Goal: Task Accomplishment & Management: Complete application form

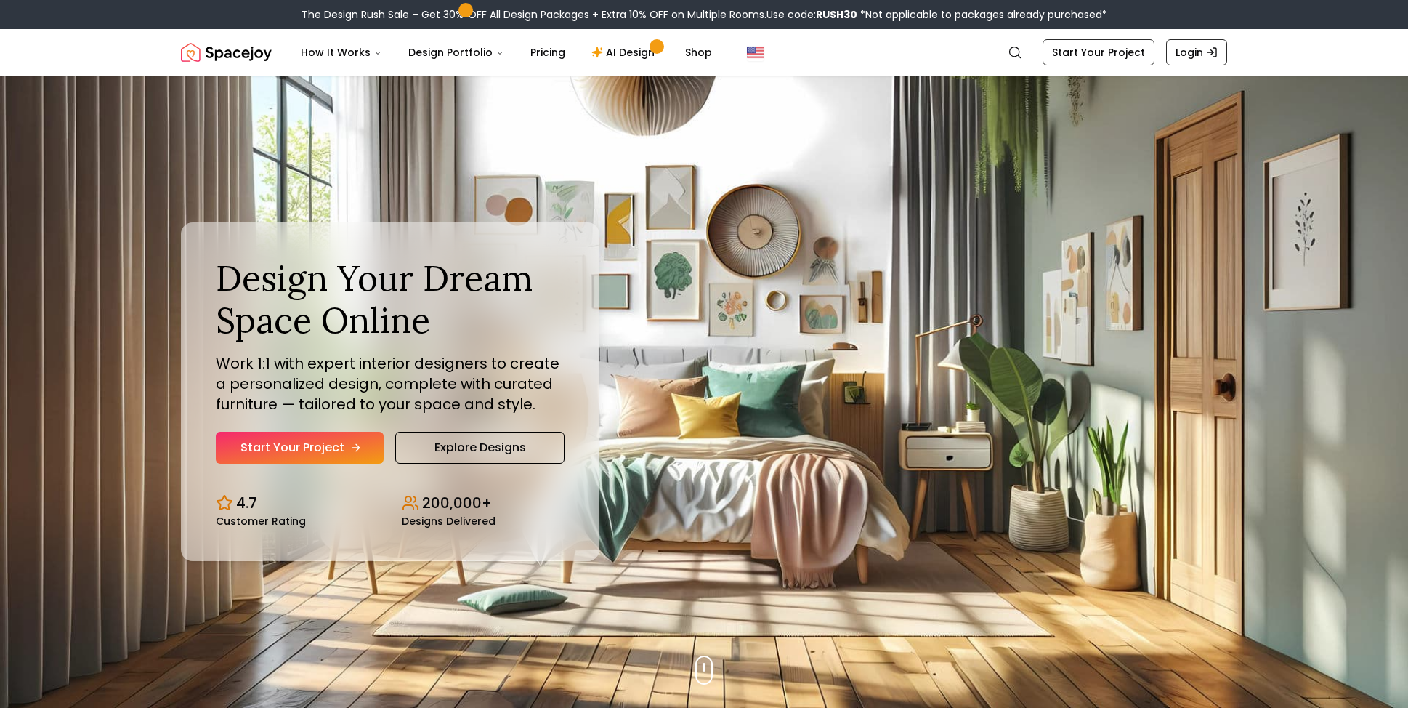
click at [323, 446] on link "Start Your Project" at bounding box center [300, 448] width 168 height 32
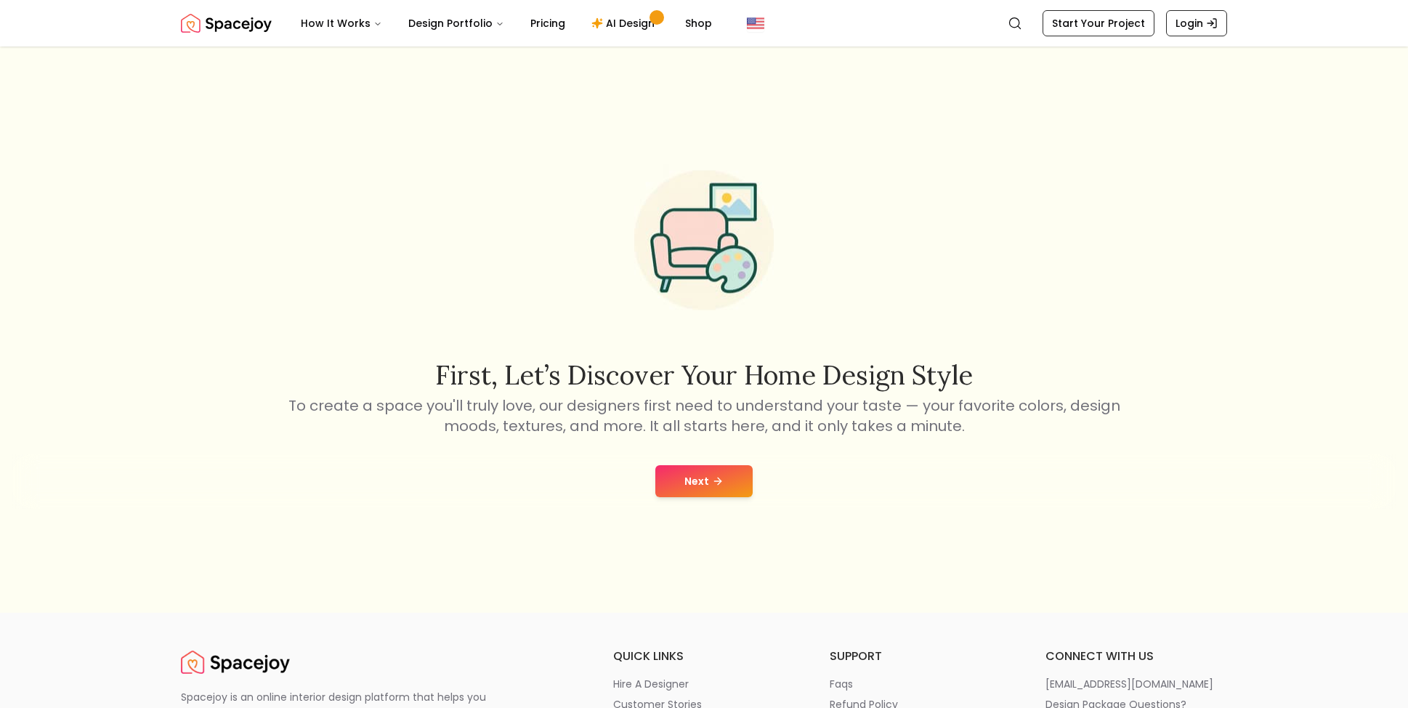
click at [708, 491] on button "Next" at bounding box center [704, 481] width 97 height 32
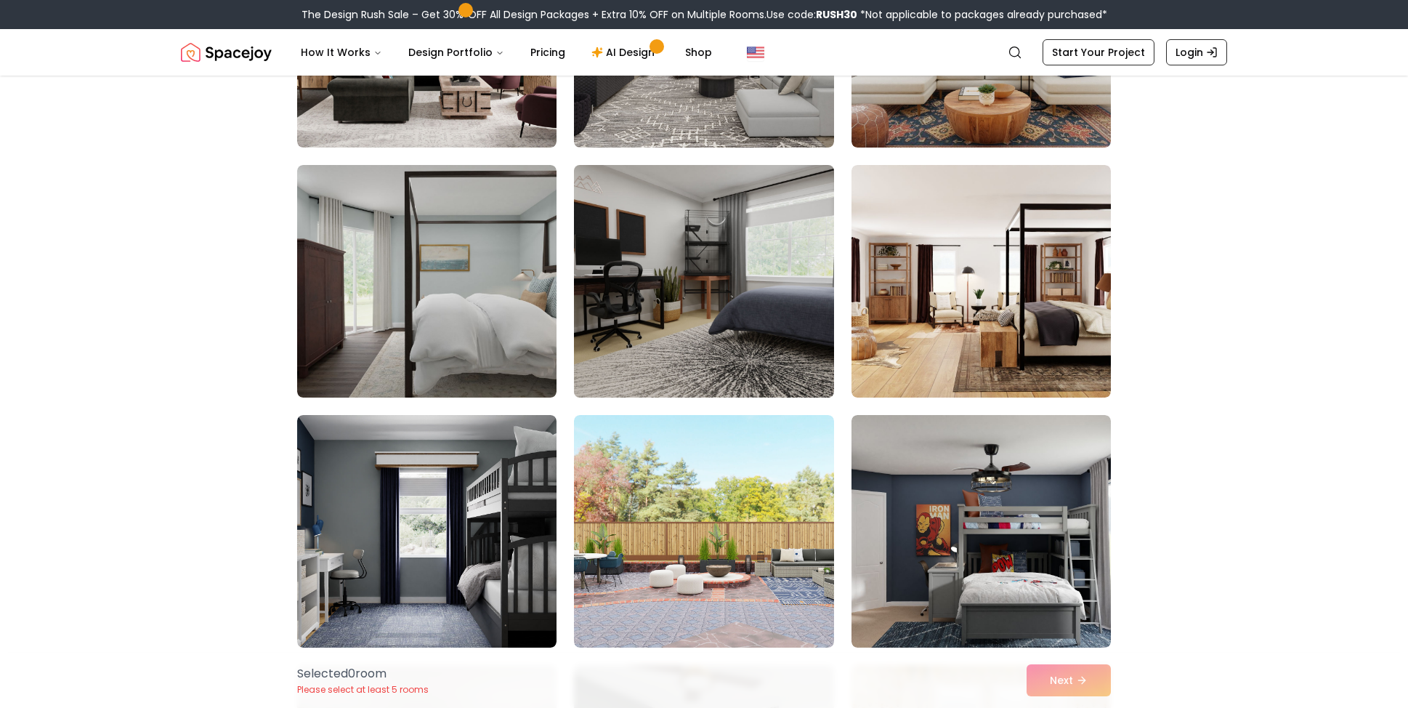
scroll to position [5233, 0]
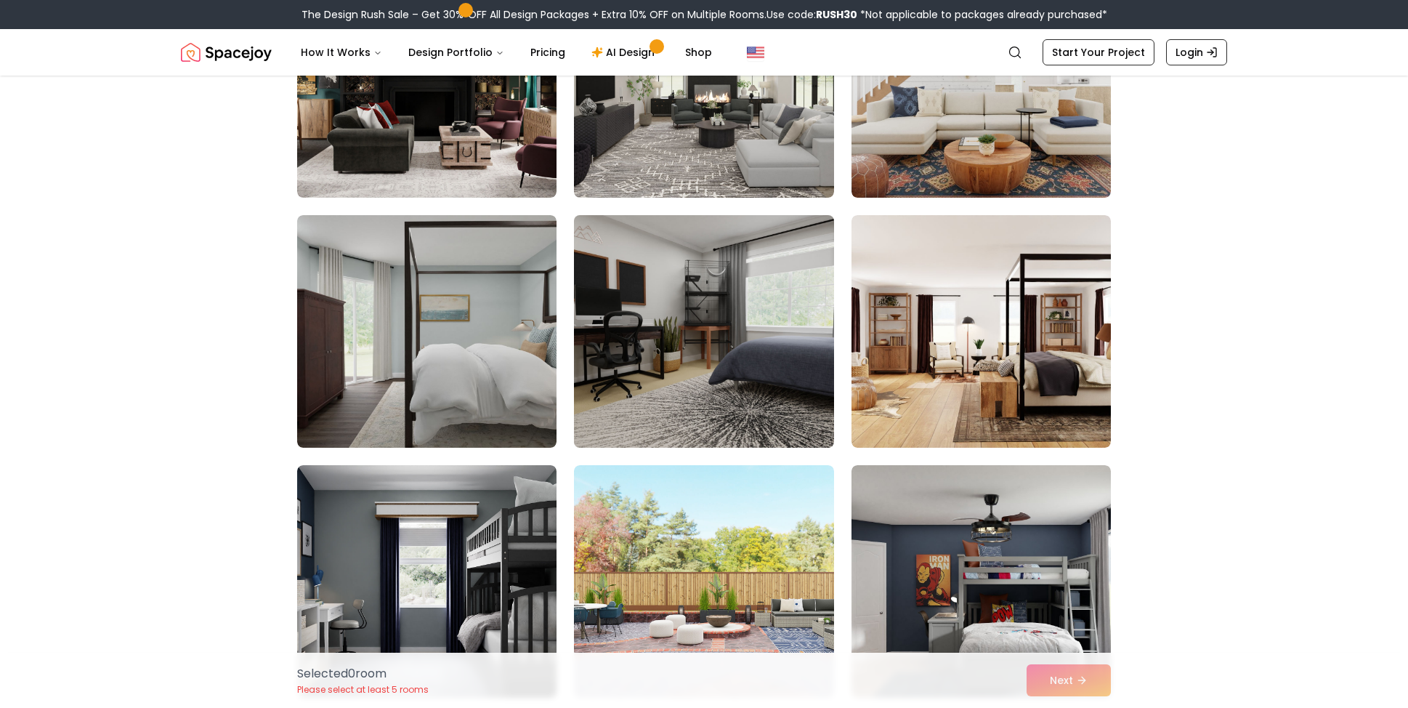
click at [683, 360] on img at bounding box center [704, 331] width 273 height 244
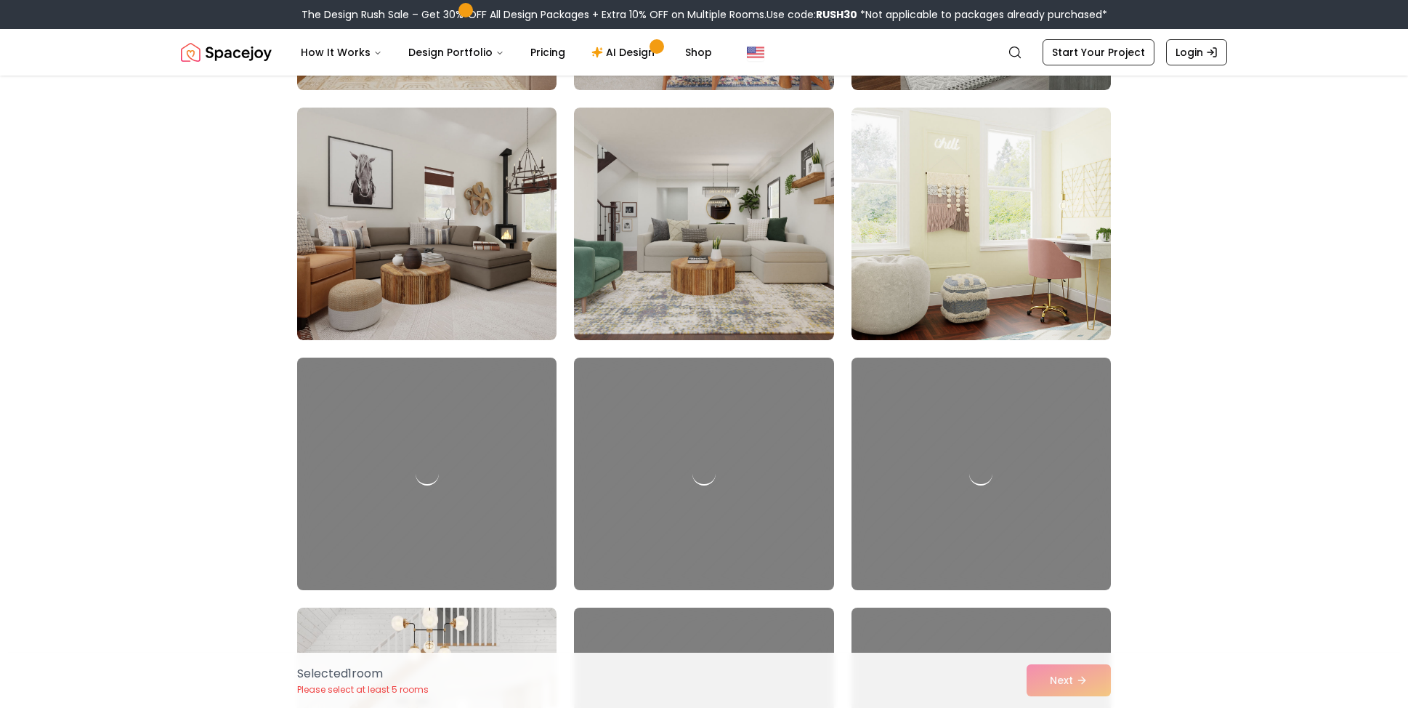
scroll to position [7776, 0]
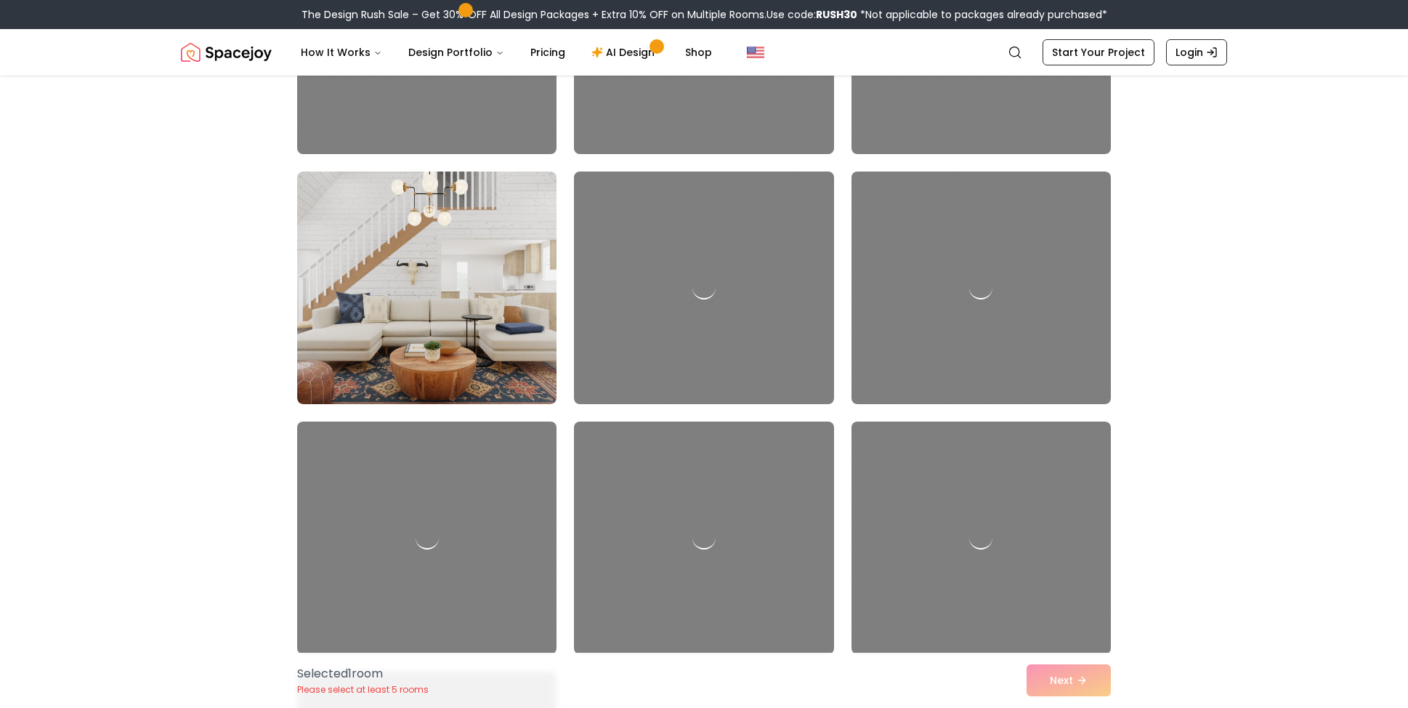
click at [1061, 670] on div "Selected 1 room Please select at least 5 rooms Next" at bounding box center [704, 680] width 837 height 55
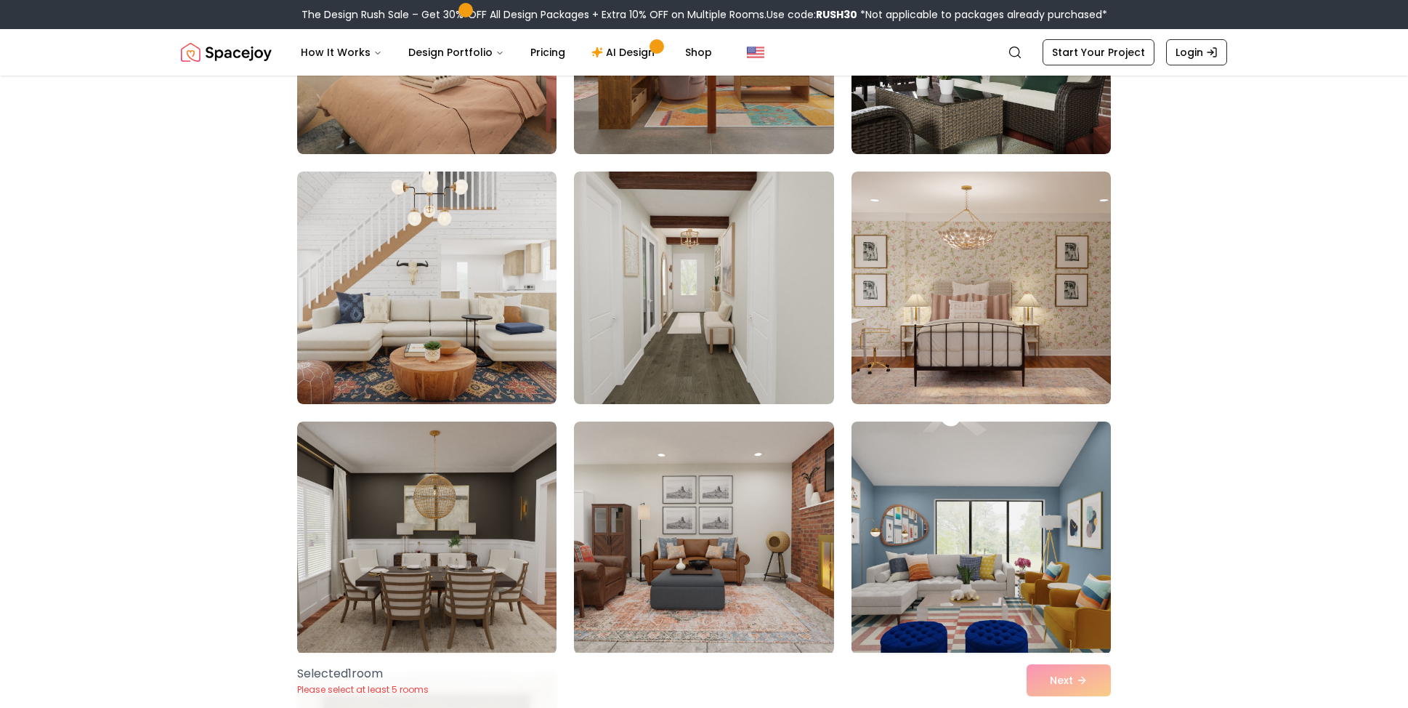
click at [1055, 571] on img at bounding box center [981, 538] width 273 height 244
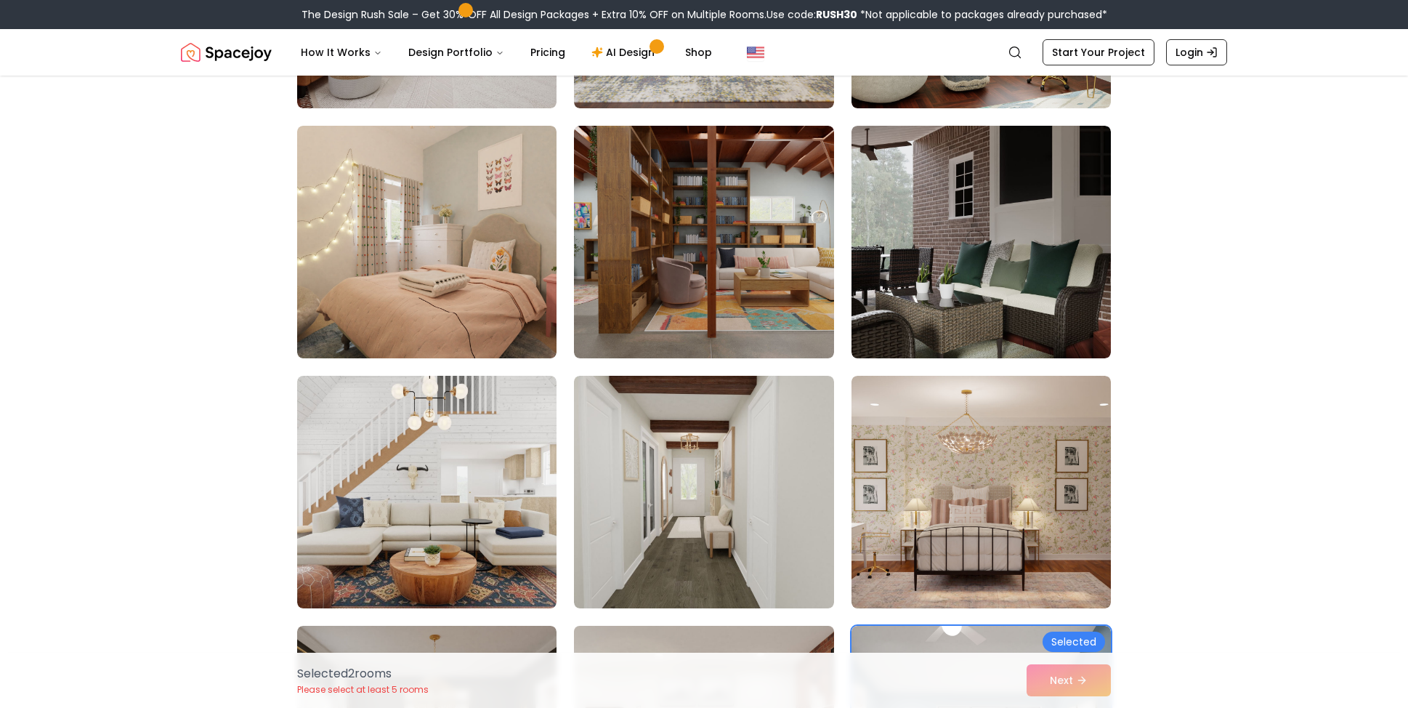
scroll to position [7486, 0]
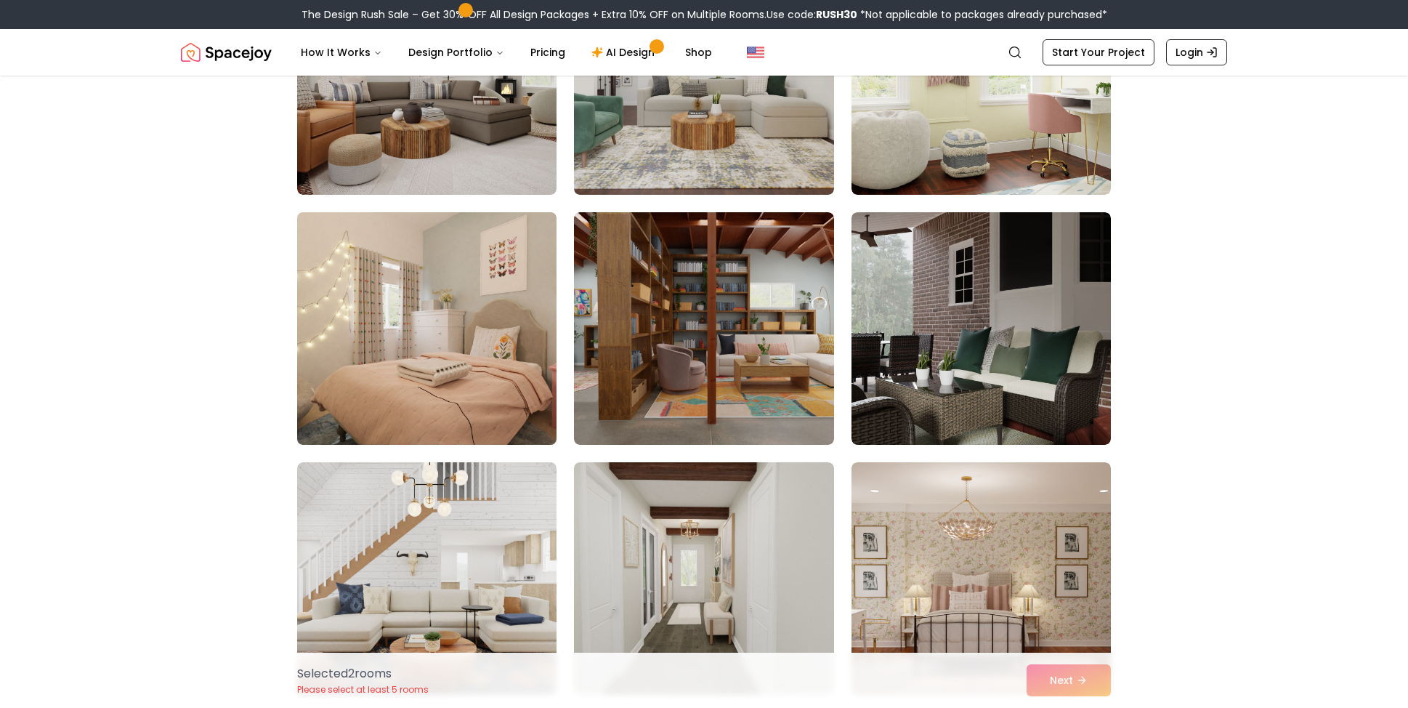
click at [391, 328] on img at bounding box center [427, 328] width 273 height 244
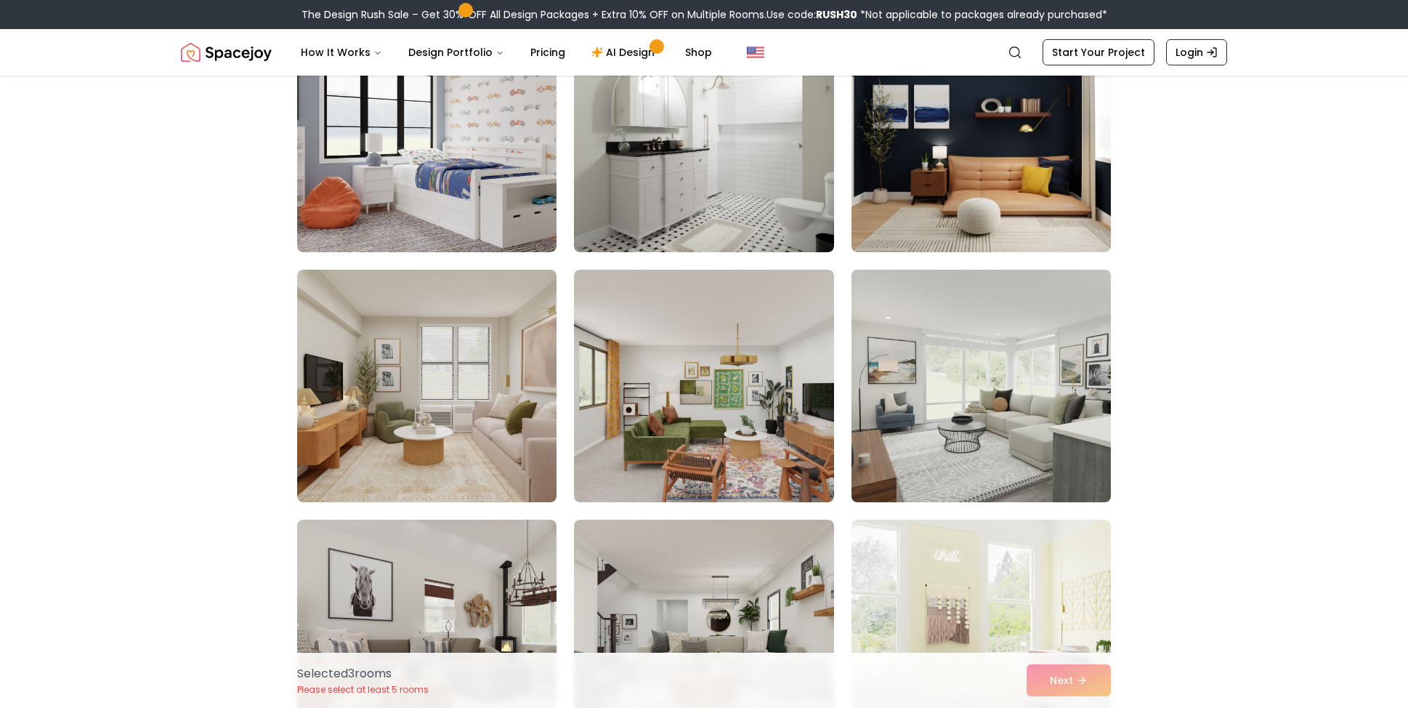
scroll to position [6904, 0]
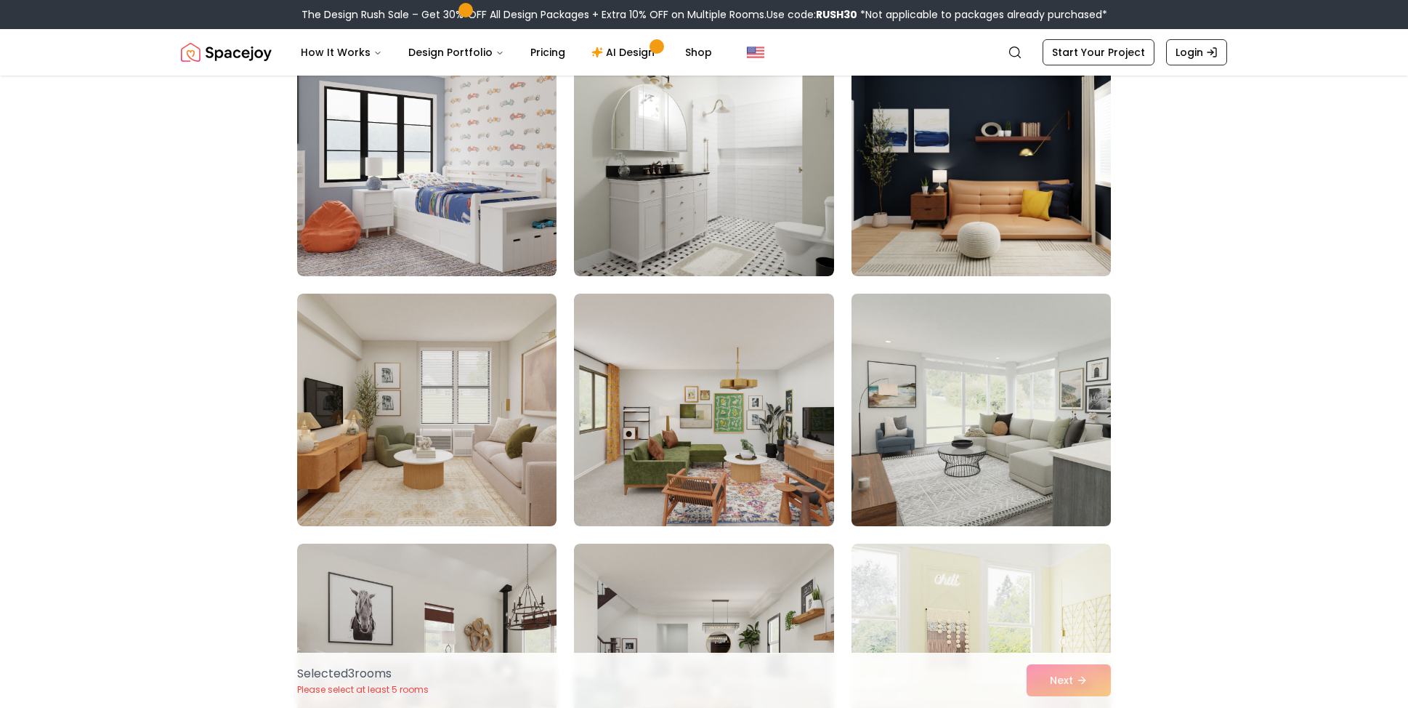
click at [1033, 324] on img at bounding box center [981, 410] width 273 height 244
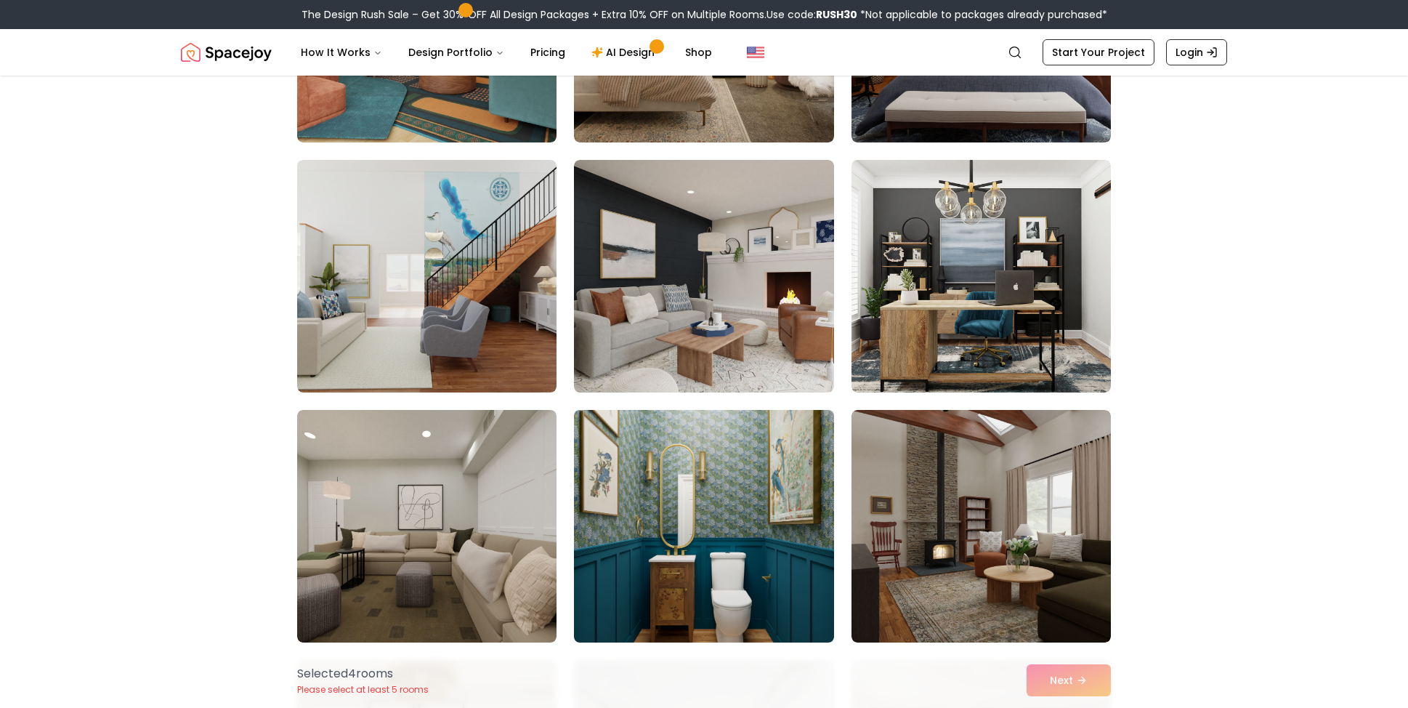
scroll to position [3997, 0]
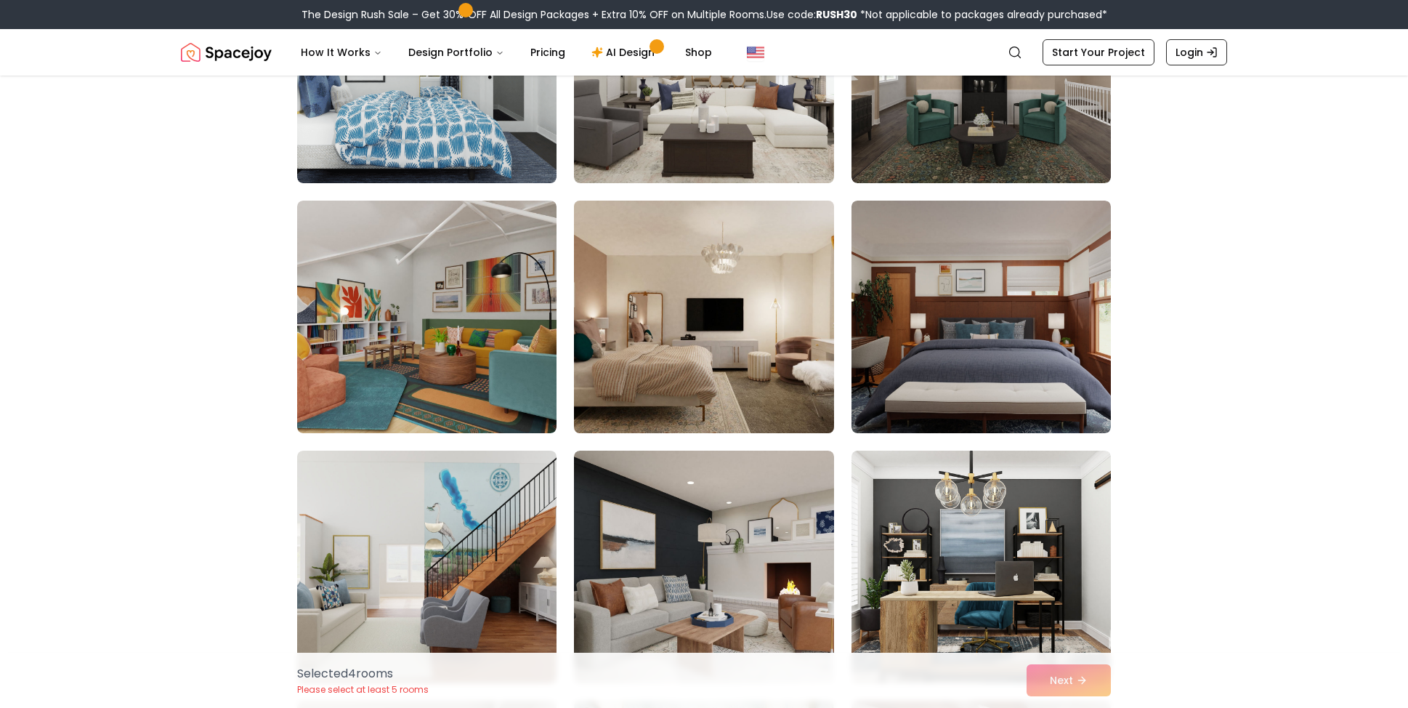
click at [738, 318] on img at bounding box center [704, 317] width 273 height 244
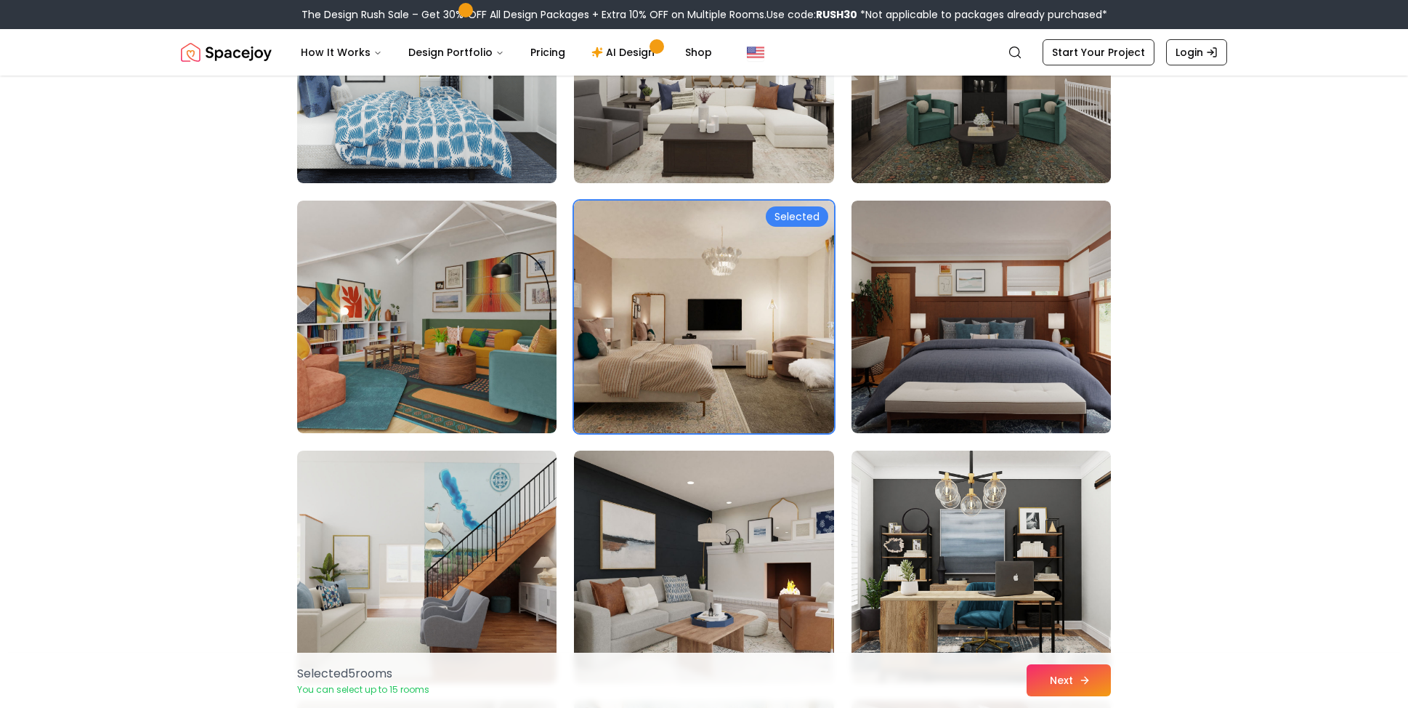
click at [1068, 680] on button "Next" at bounding box center [1069, 680] width 84 height 32
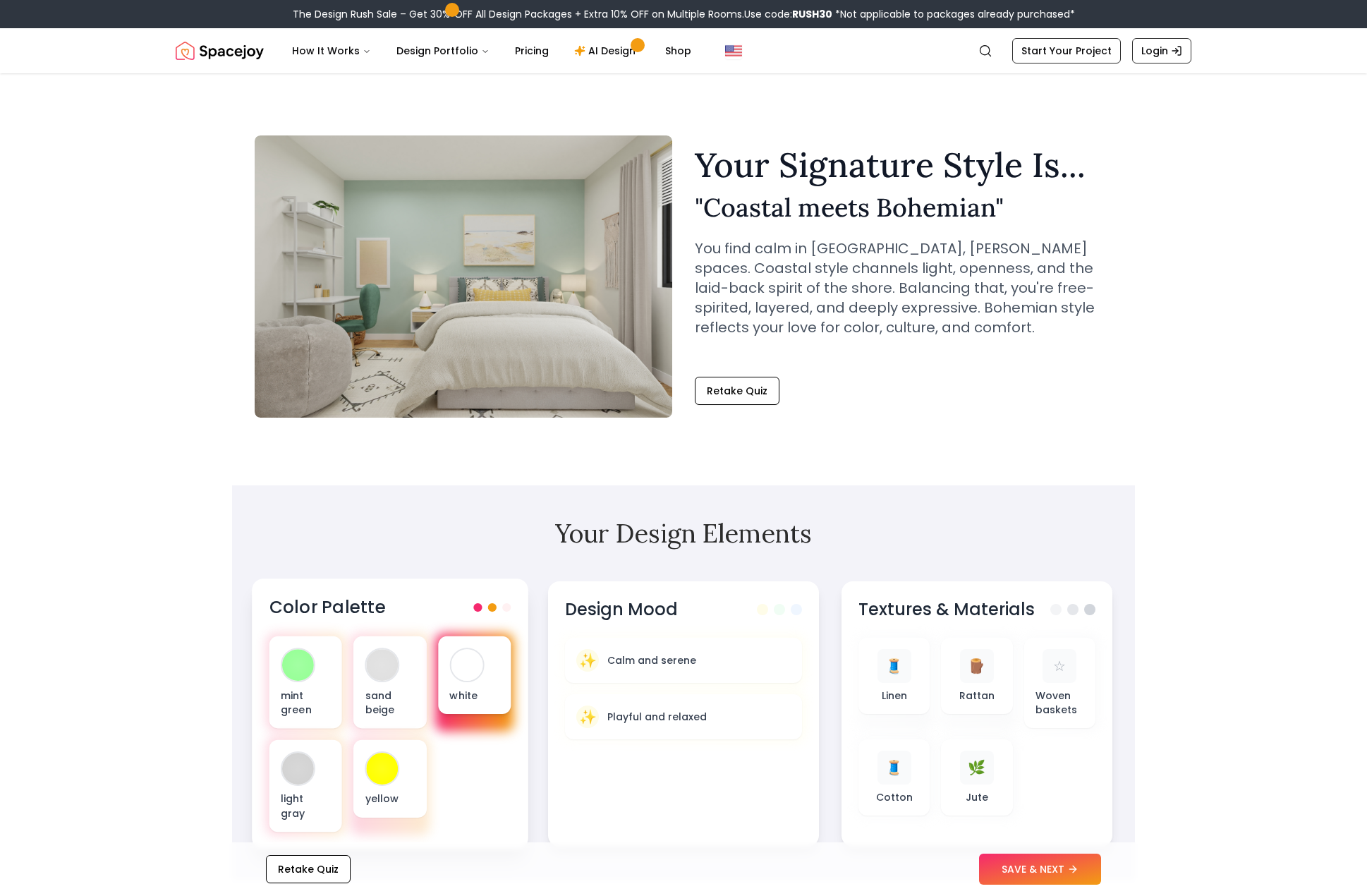
click at [479, 661] on div at bounding box center [466, 665] width 32 height 32
drag, startPoint x: 471, startPoint y: 661, endPoint x: 348, endPoint y: 656, distance: 123.1
click at [348, 656] on div "mint green sand beige white light gray yellow" at bounding box center [390, 734] width 242 height 195
click at [508, 608] on span at bounding box center [506, 607] width 9 height 9
click at [503, 608] on span at bounding box center [506, 607] width 9 height 9
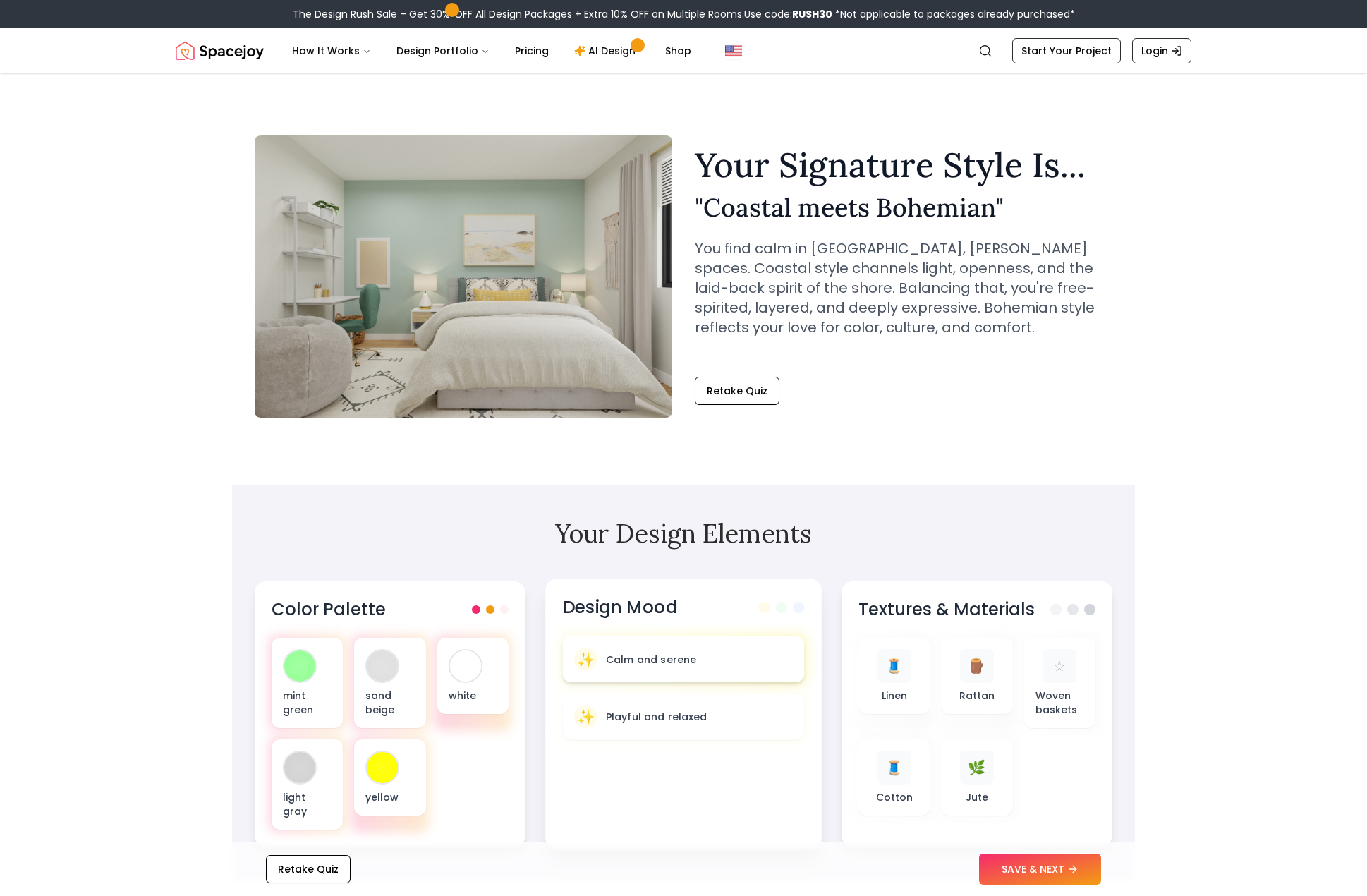
drag, startPoint x: 1029, startPoint y: 869, endPoint x: 704, endPoint y: 665, distance: 383.7
click at [708, 661] on div "✨ Calm and serene" at bounding box center [684, 659] width 218 height 23
click at [1004, 686] on button "SAVE & NEXT" at bounding box center [1041, 869] width 122 height 31
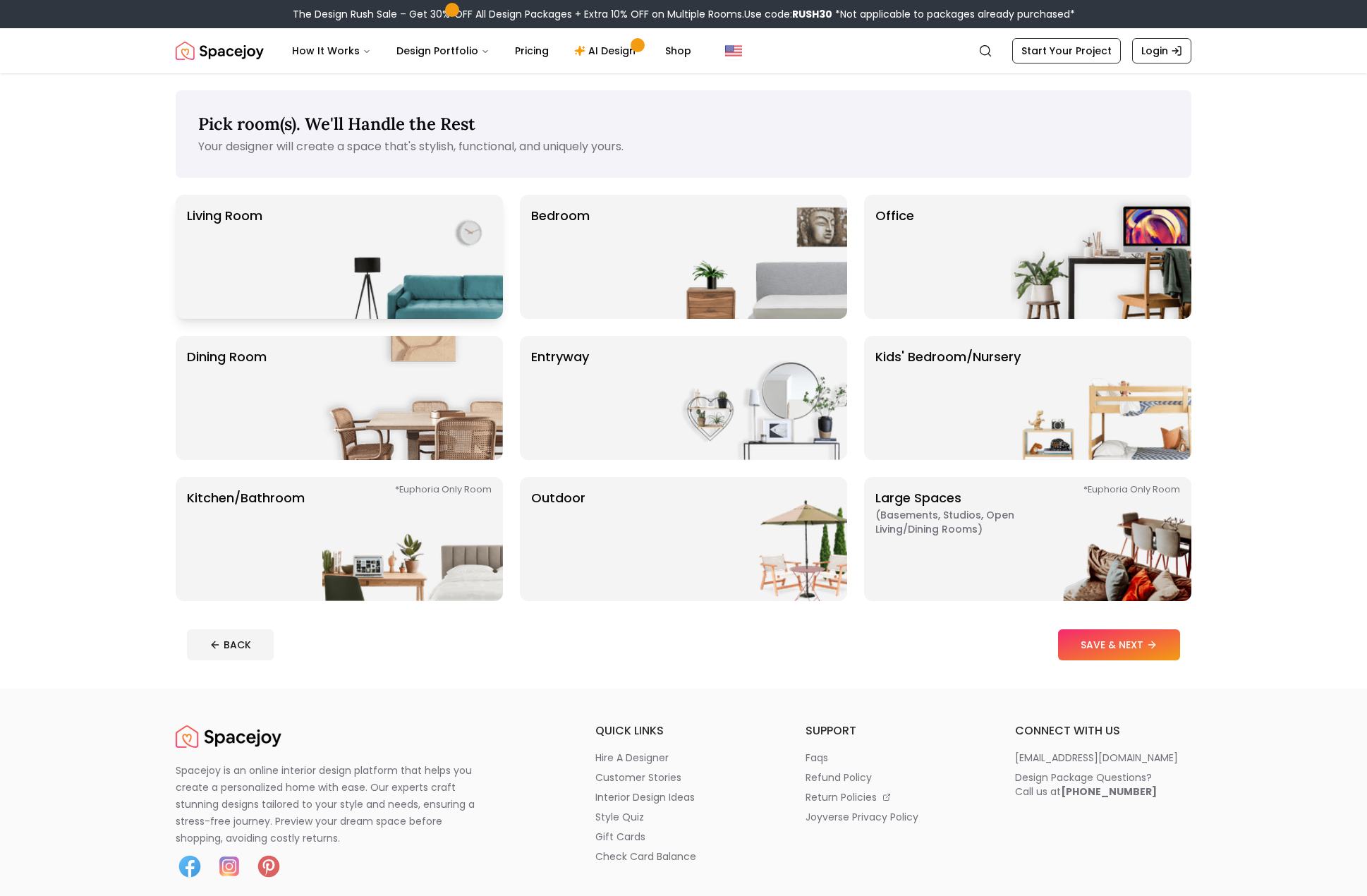
click at [449, 258] on img at bounding box center [413, 257] width 181 height 124
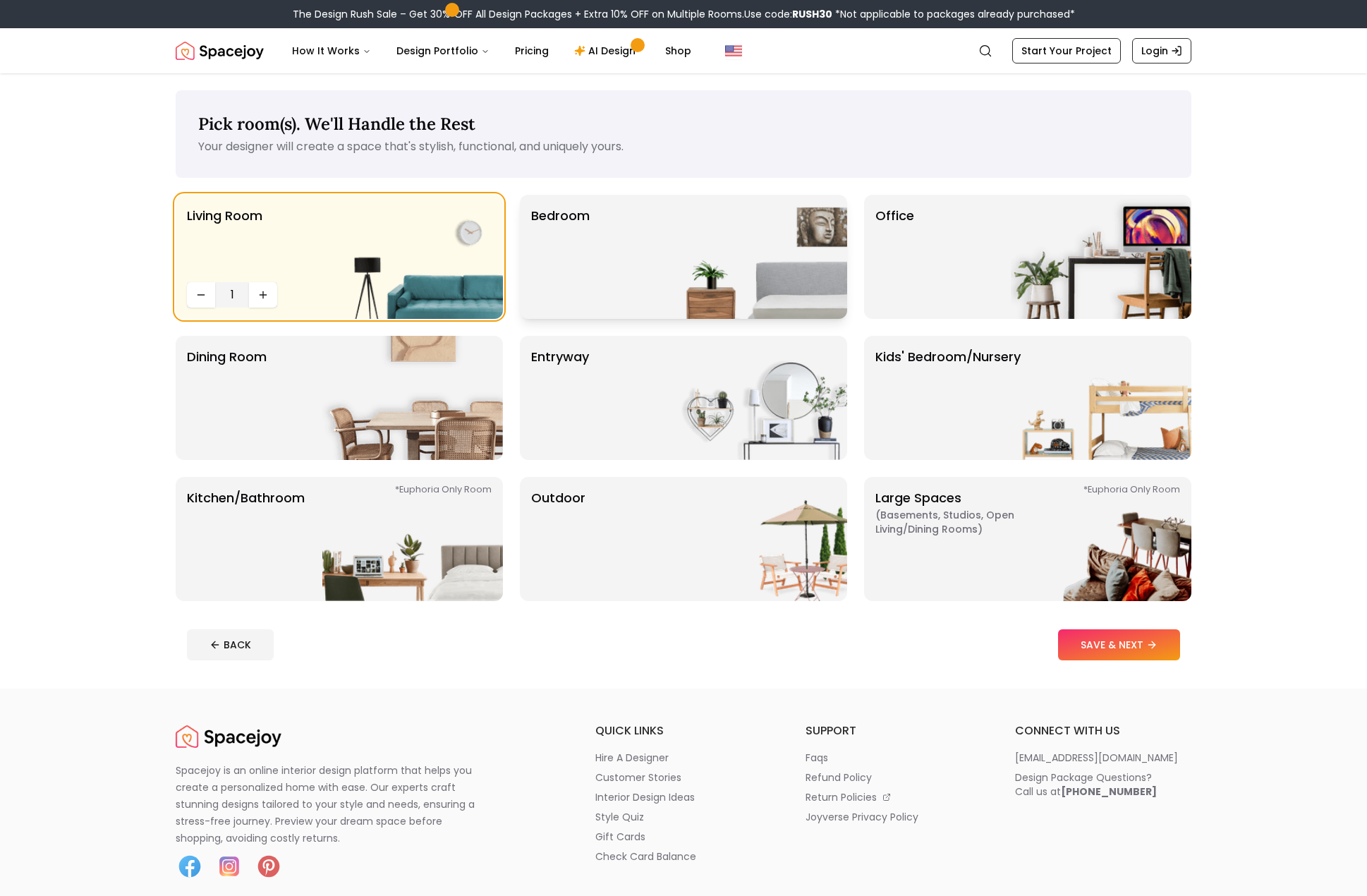
click at [676, 257] on img at bounding box center [757, 257] width 181 height 124
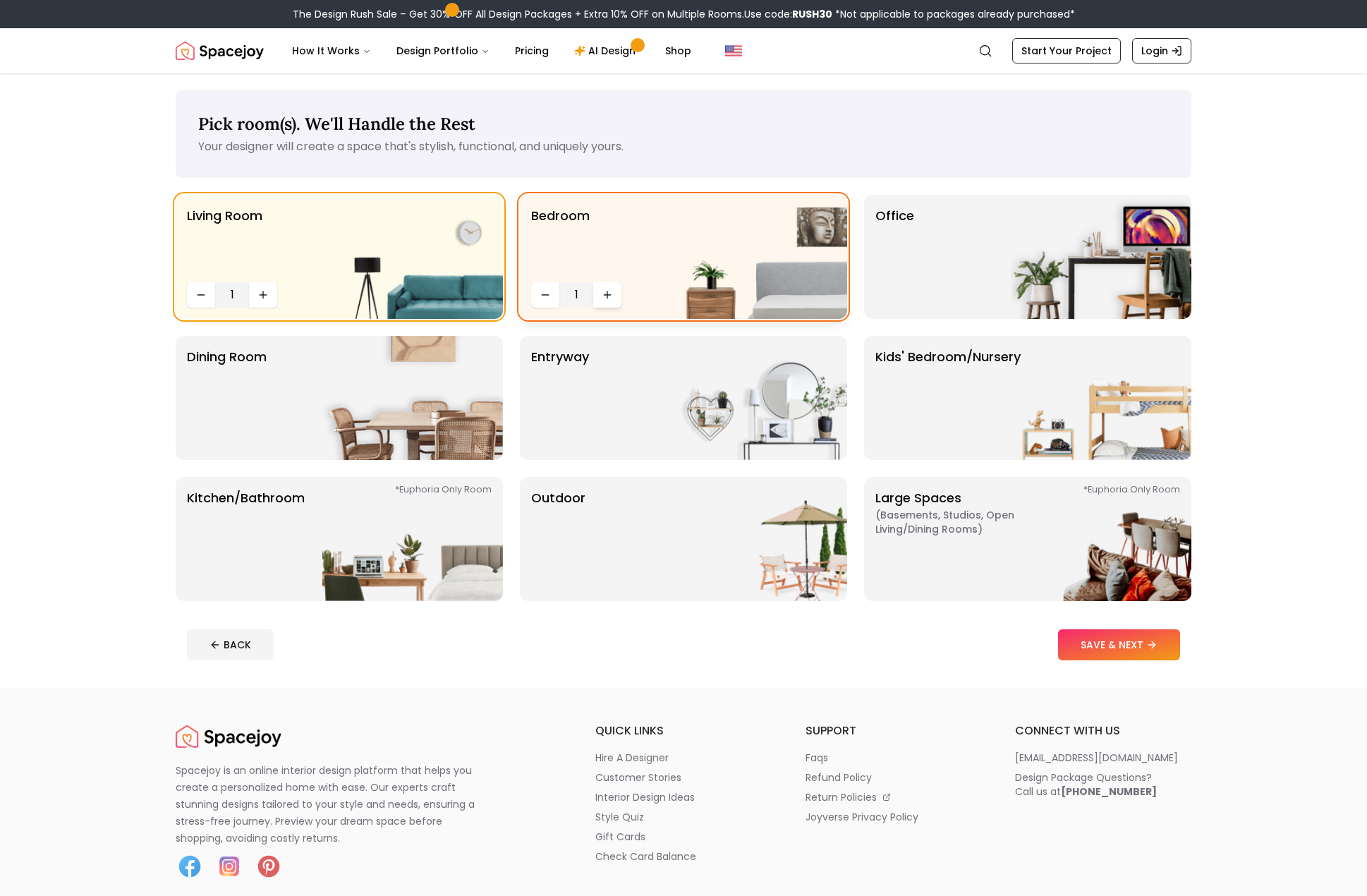
click at [604, 295] on icon "Increase quantity" at bounding box center [607, 295] width 7 height 0
click at [750, 386] on img at bounding box center [757, 398] width 181 height 124
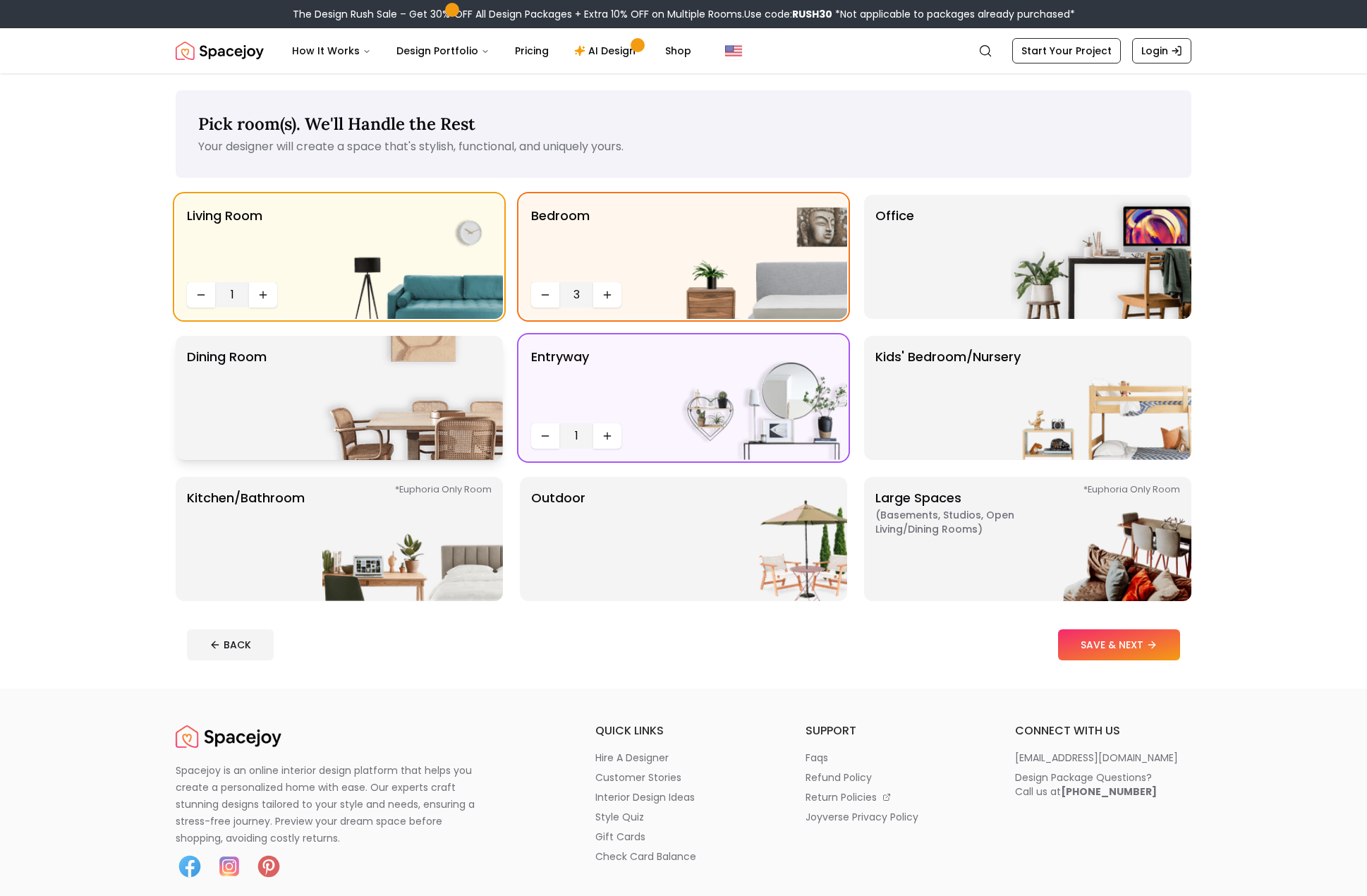
click at [418, 379] on img at bounding box center [413, 398] width 181 height 124
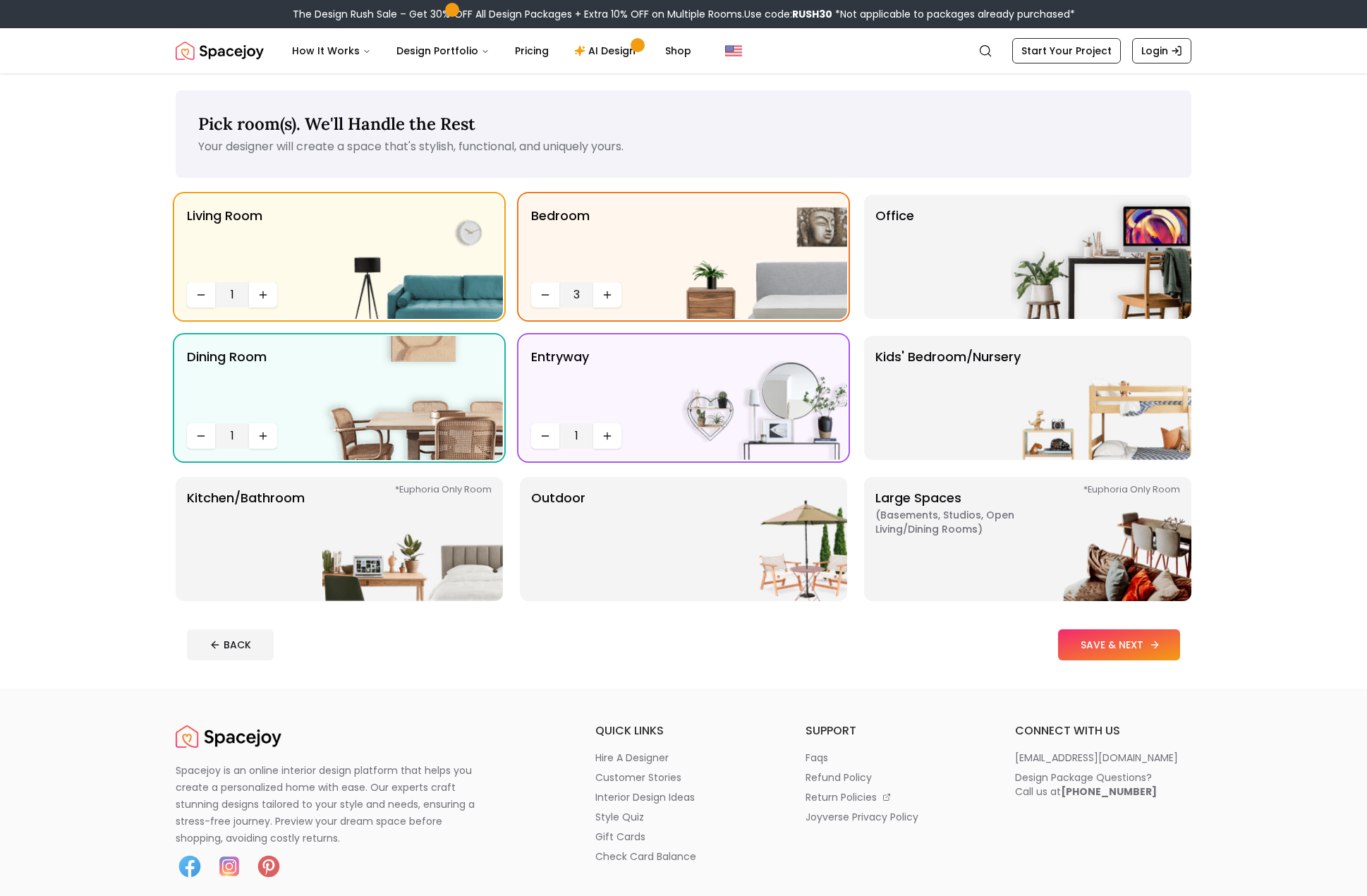
click at [1125, 638] on button "SAVE & NEXT" at bounding box center [1119, 645] width 122 height 31
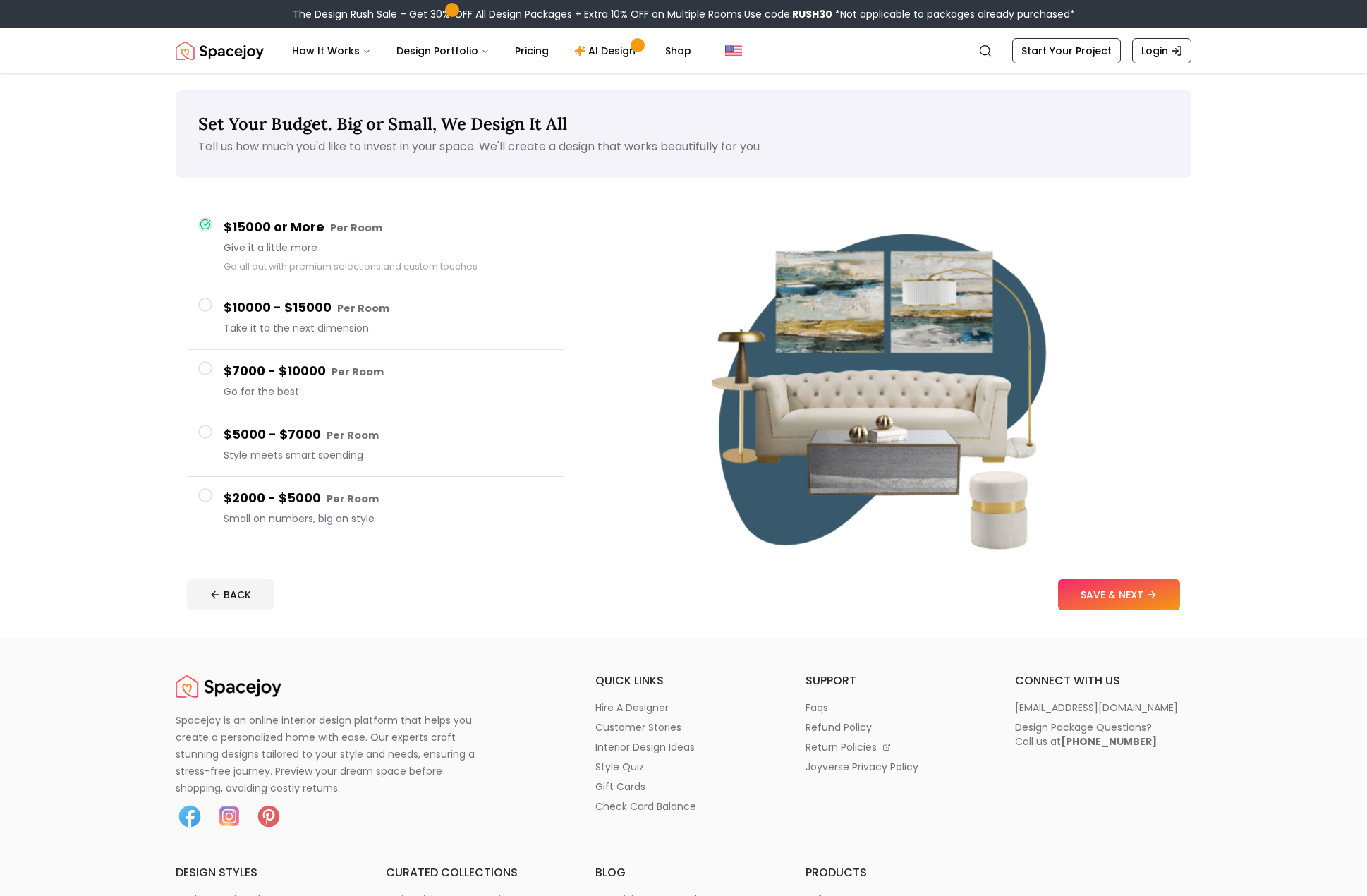
click at [283, 509] on div "$2000 - $5000 Per Room Small on numbers, big on style" at bounding box center [387, 508] width 329 height 40
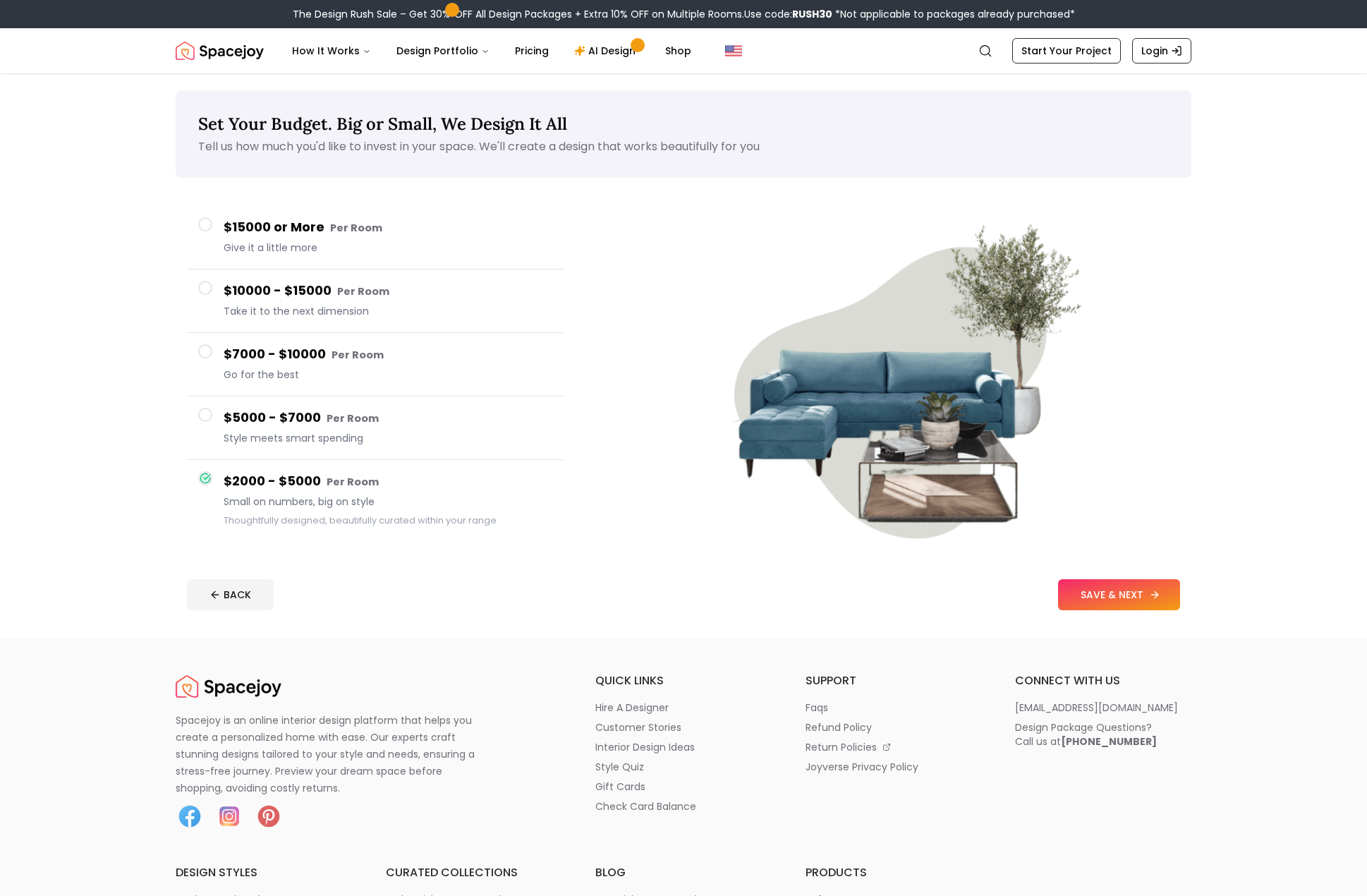
click at [1107, 583] on button "SAVE & NEXT" at bounding box center [1119, 595] width 122 height 31
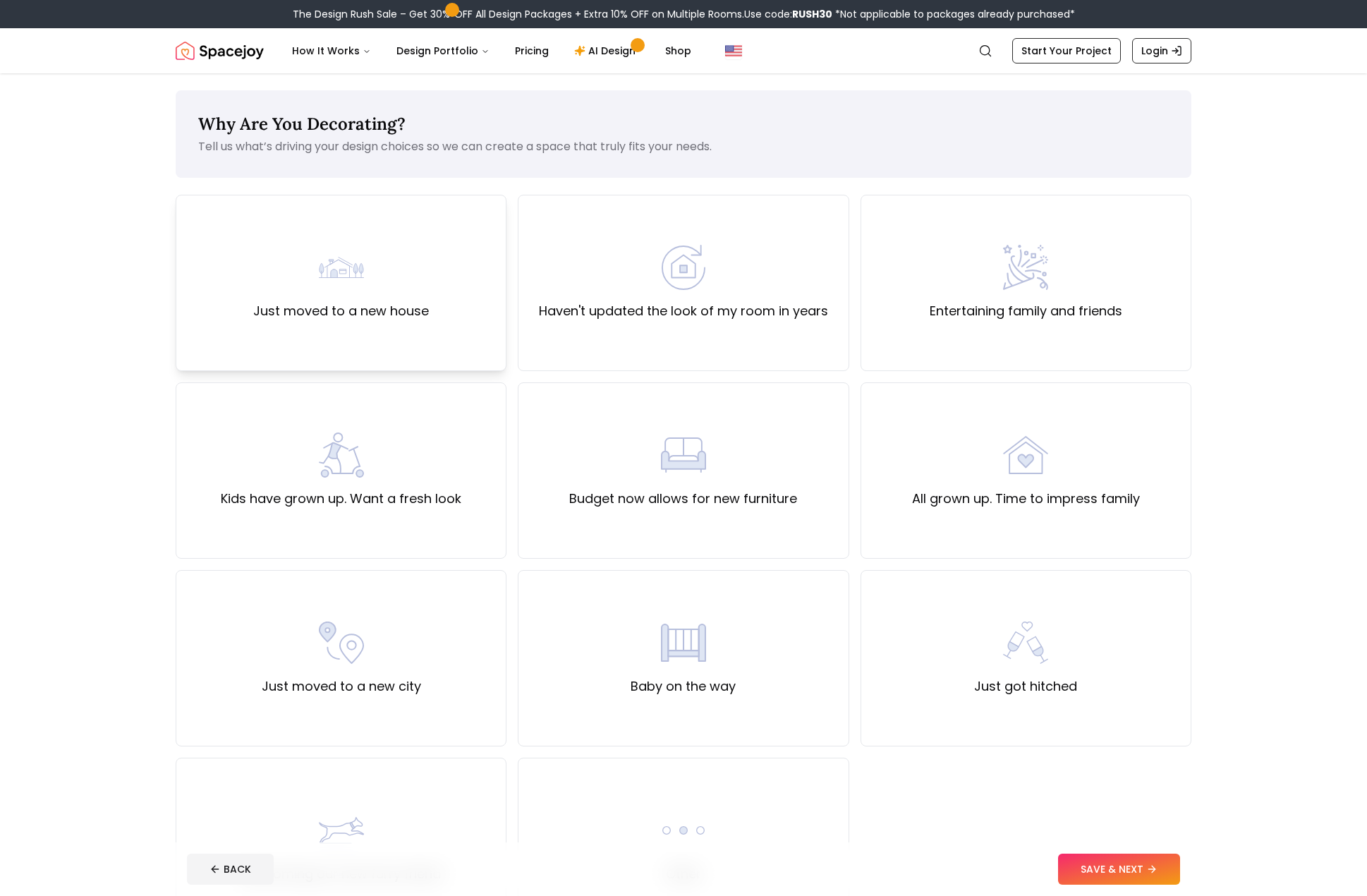
click at [441, 283] on div "Just moved to a new house" at bounding box center [341, 283] width 331 height 177
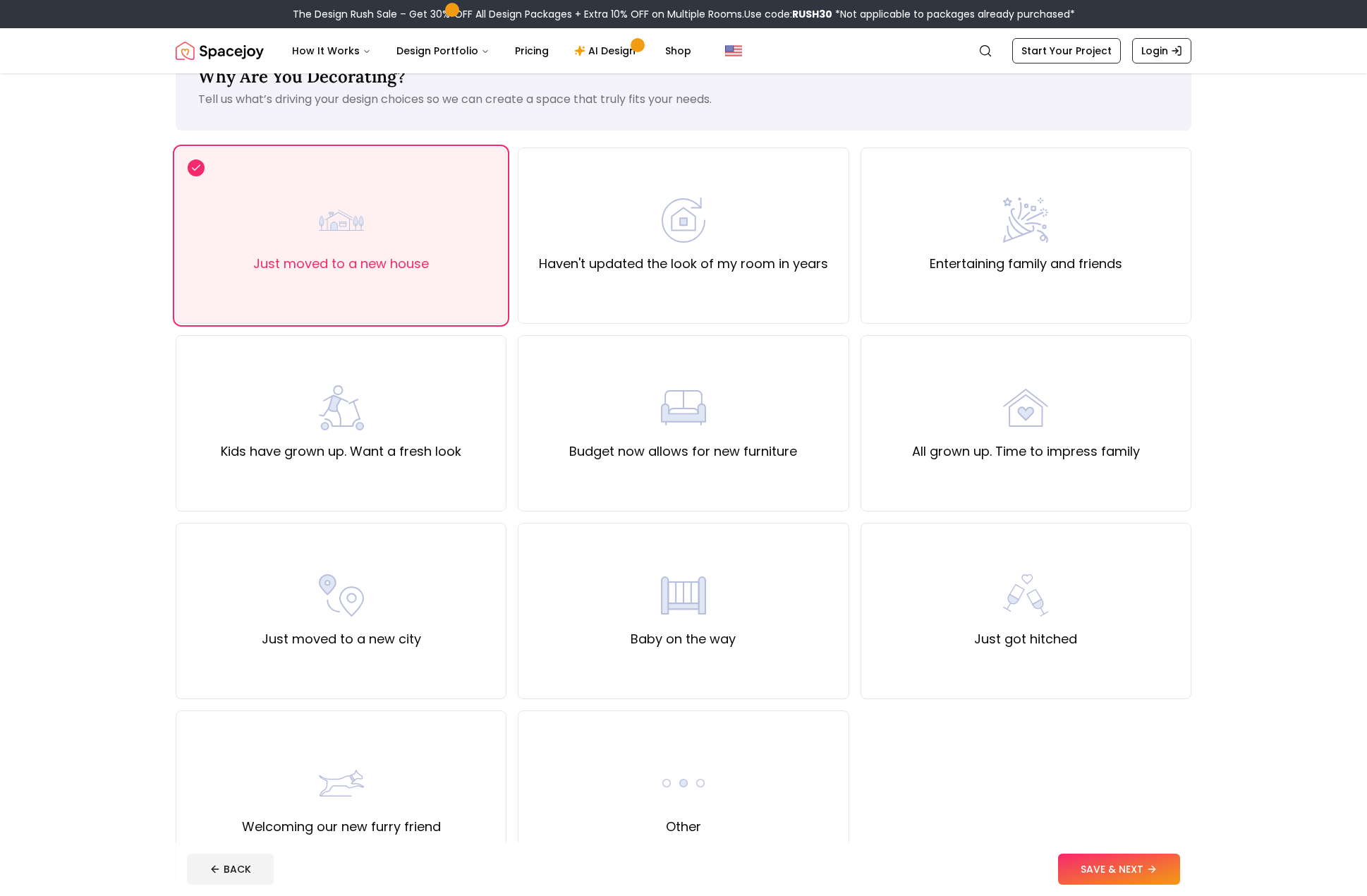
scroll to position [71, 0]
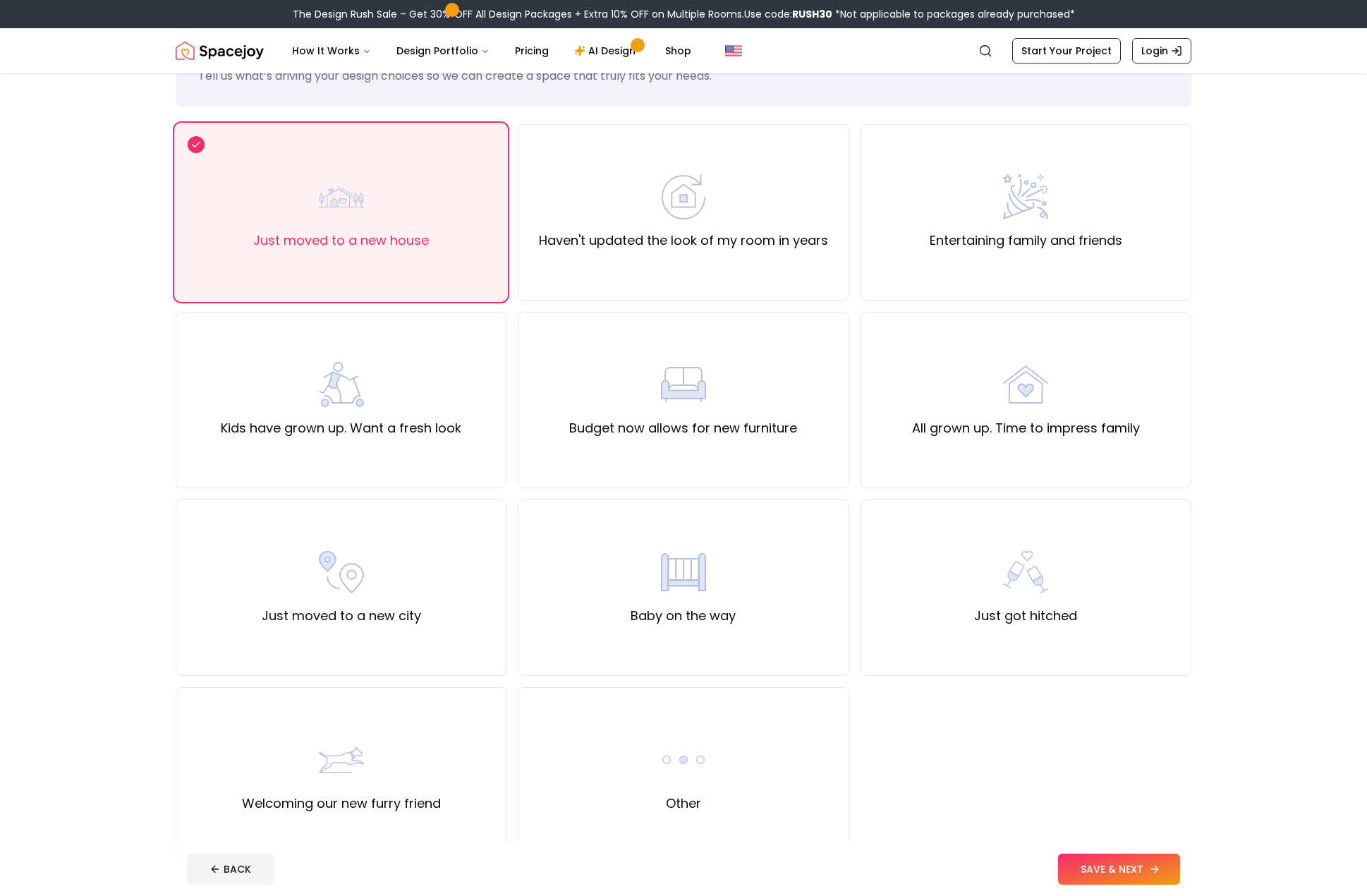
click at [1124, 870] on button "SAVE & NEXT" at bounding box center [1119, 869] width 122 height 31
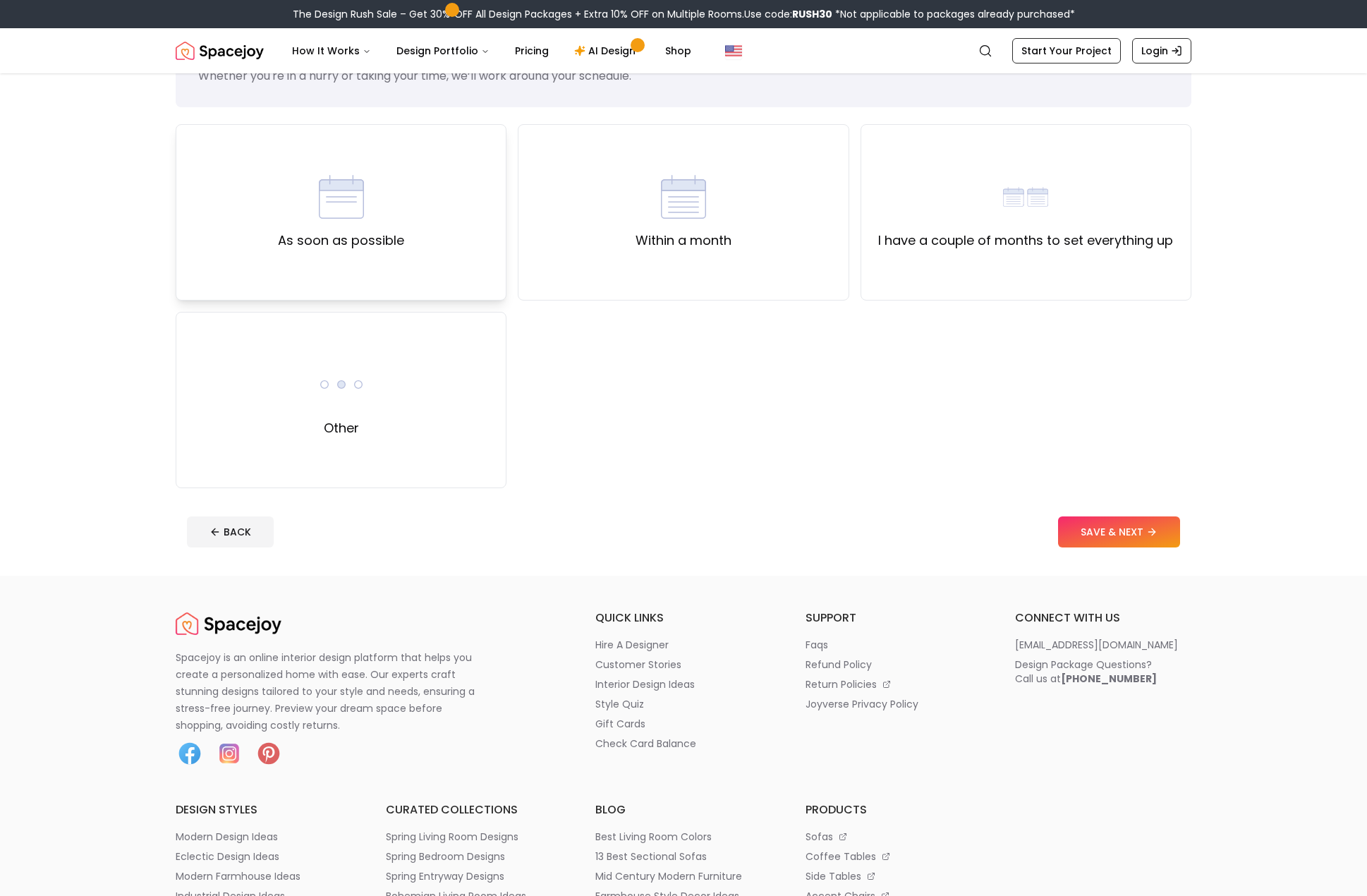
click at [370, 200] on div "As soon as possible" at bounding box center [341, 213] width 126 height 76
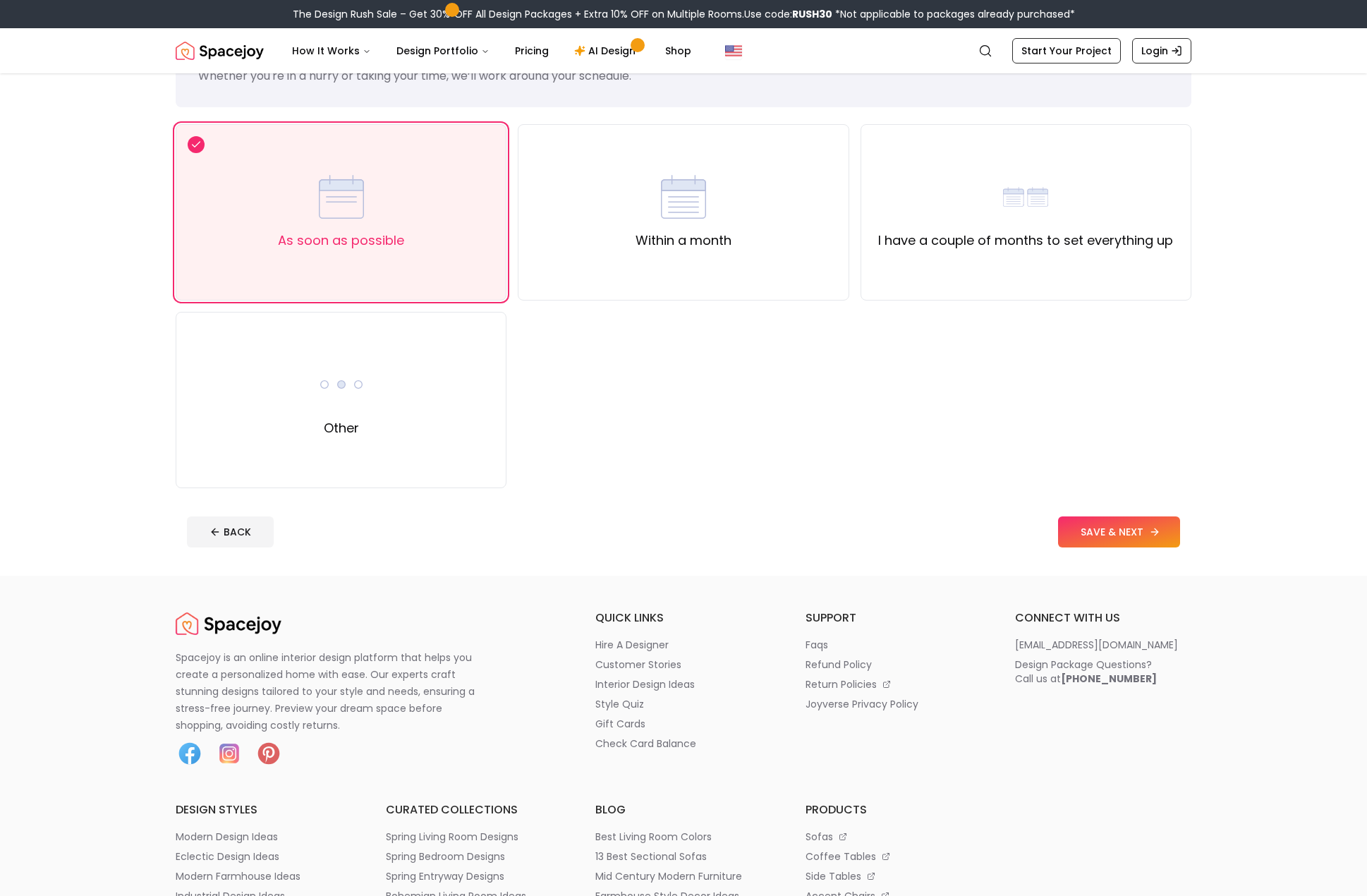
click at [1130, 528] on button "SAVE & NEXT" at bounding box center [1119, 532] width 122 height 31
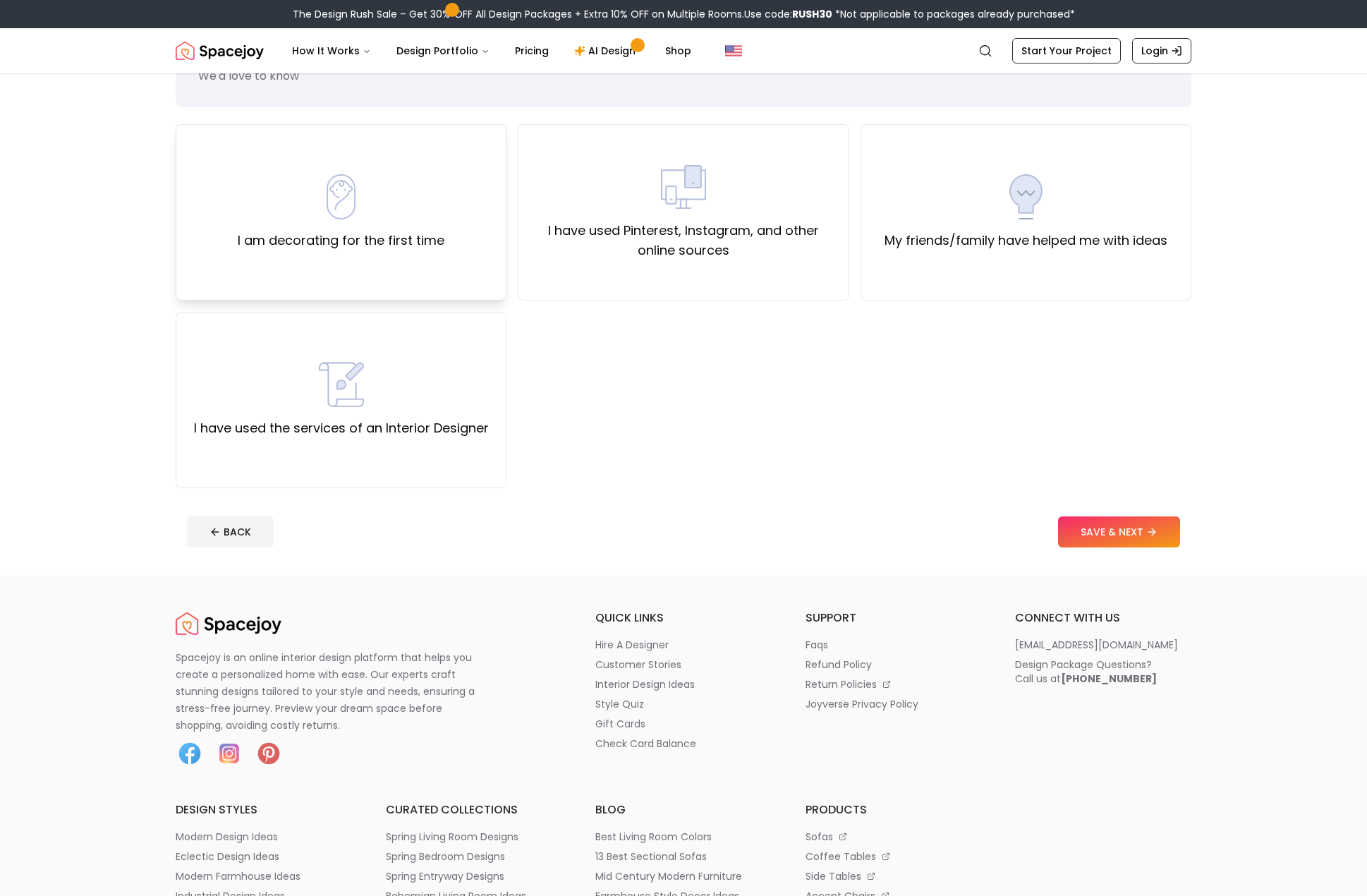
click at [430, 226] on div "I am decorating for the first time" at bounding box center [341, 213] width 207 height 76
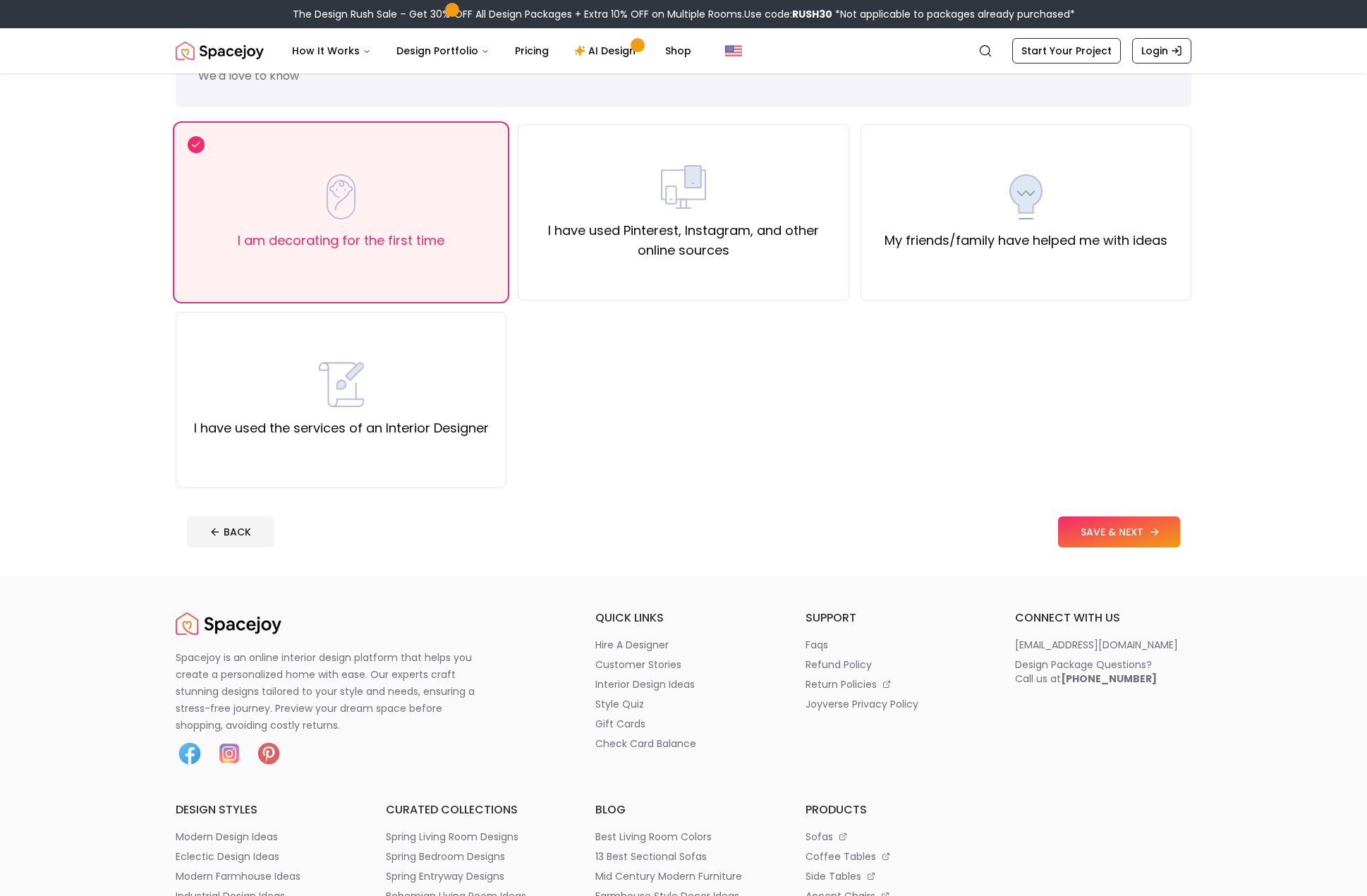
click at [1144, 525] on button "SAVE & NEXT" at bounding box center [1119, 532] width 122 height 31
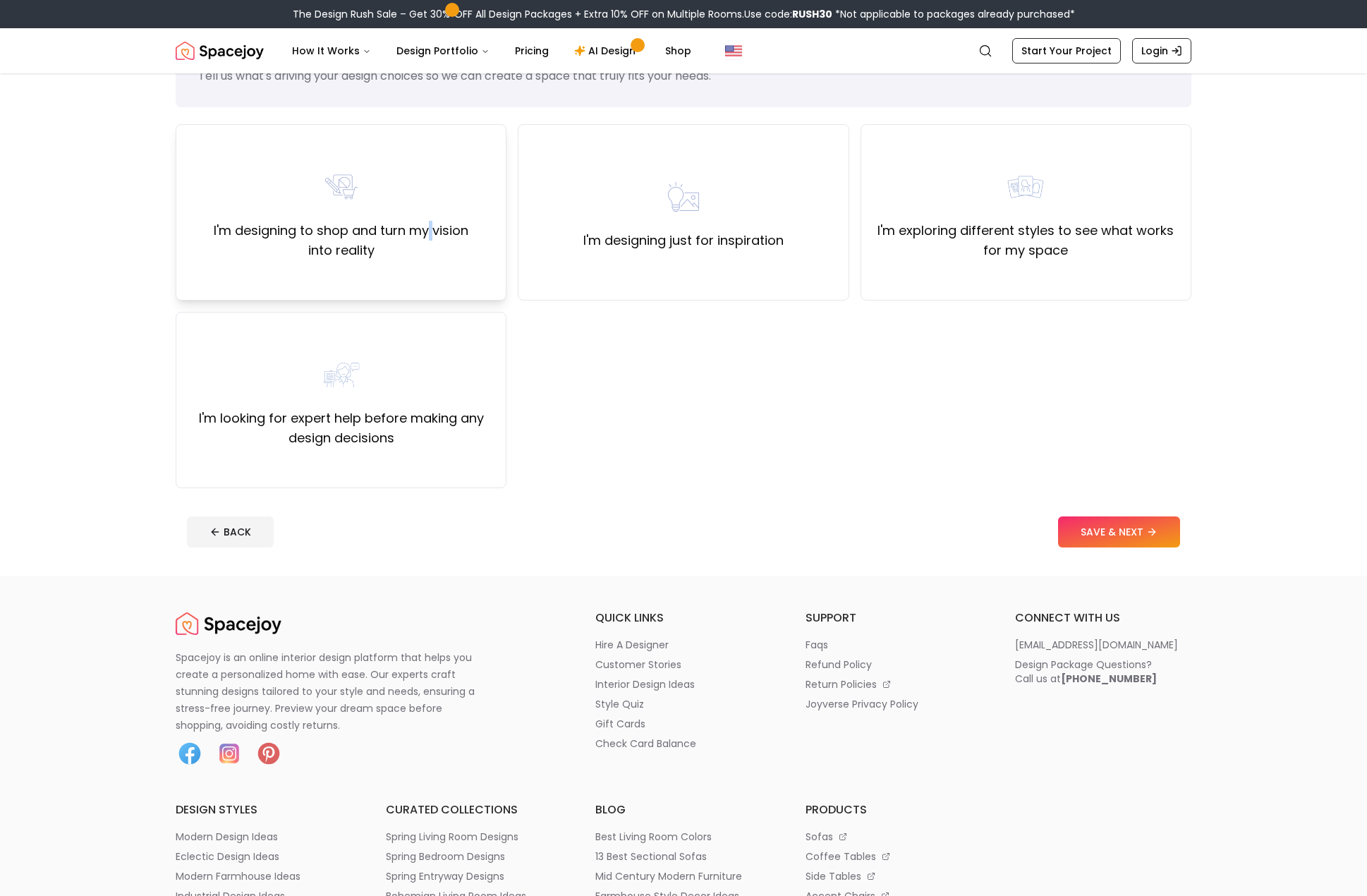
click at [432, 236] on label "I'm designing to shop and turn my vision into reality" at bounding box center [341, 240] width 307 height 40
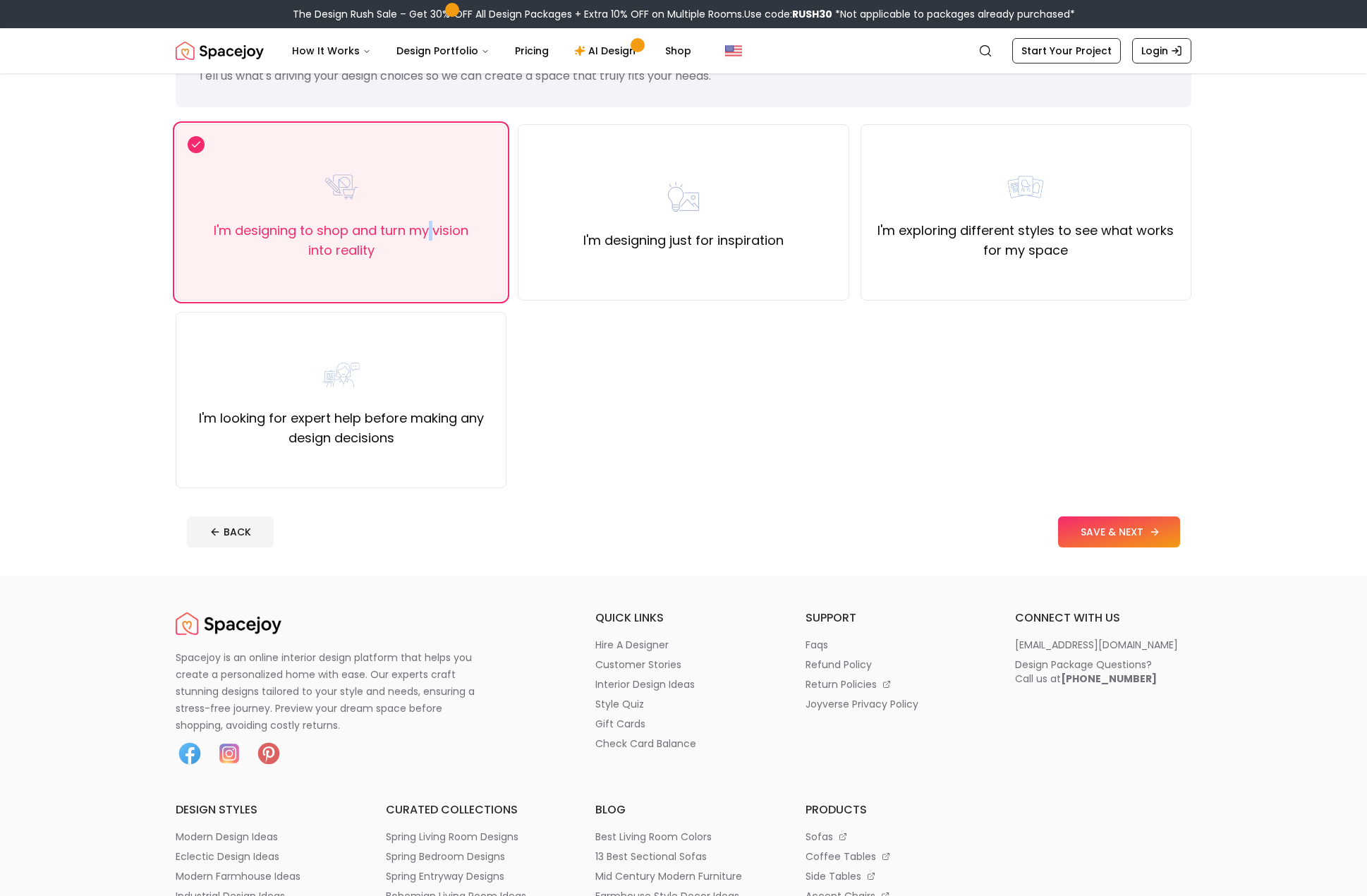
click at [1091, 525] on button "SAVE & NEXT" at bounding box center [1119, 532] width 122 height 31
